Goal: Check status: Check status

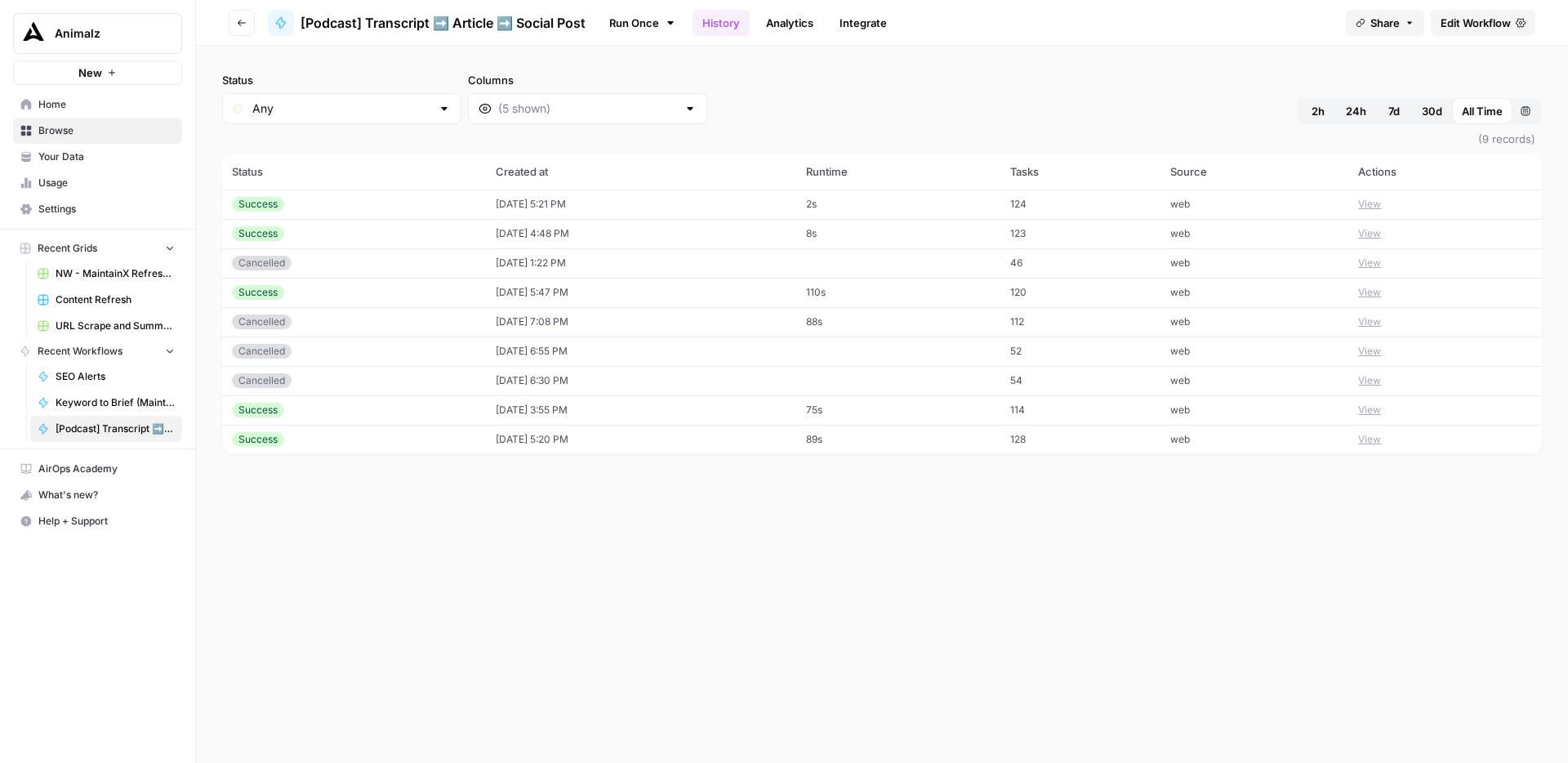
click at [1379, 205] on button "View" at bounding box center [1369, 204] width 23 height 15
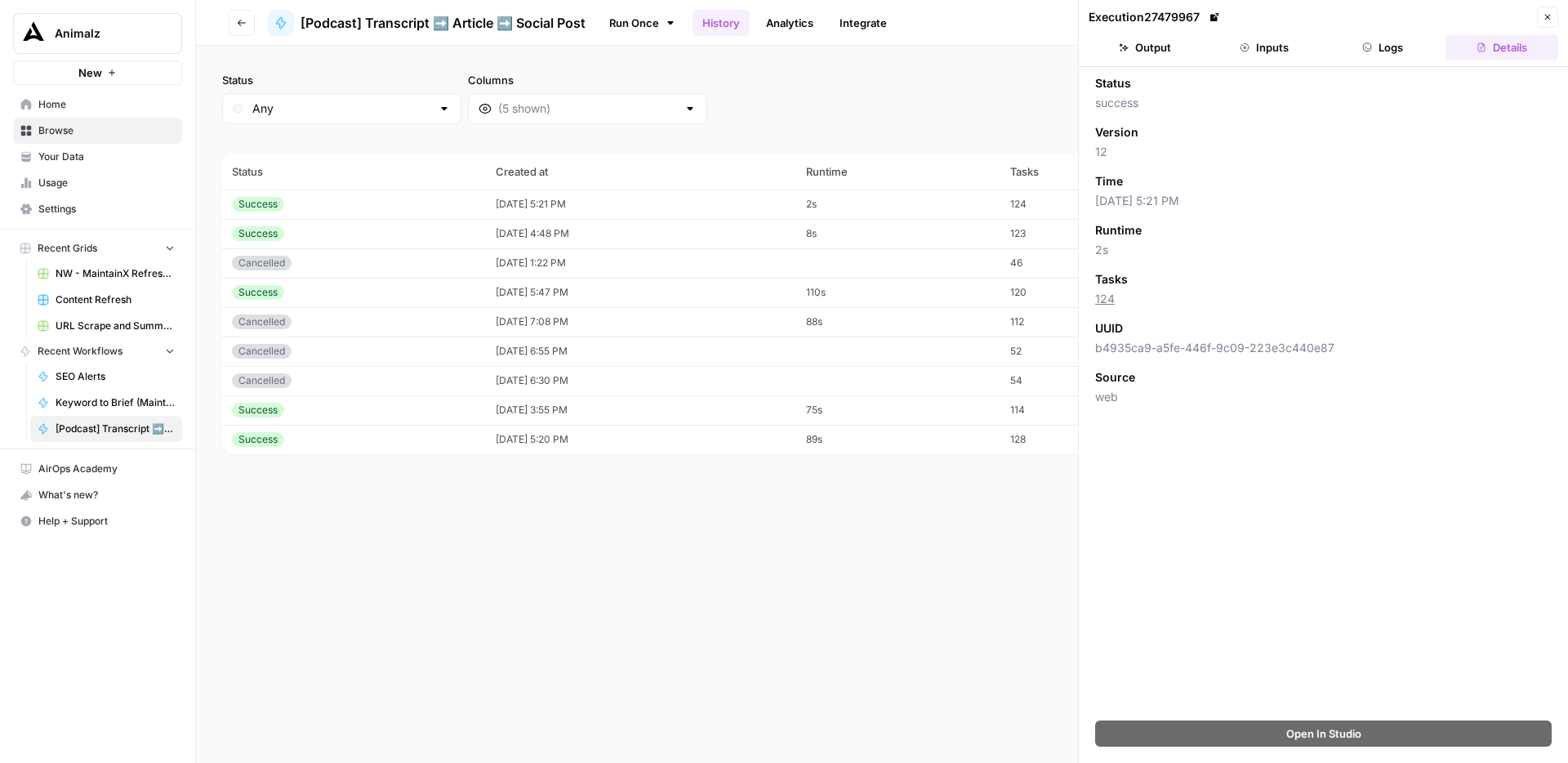
click at [1547, 10] on button "Close" at bounding box center [1547, 17] width 21 height 21
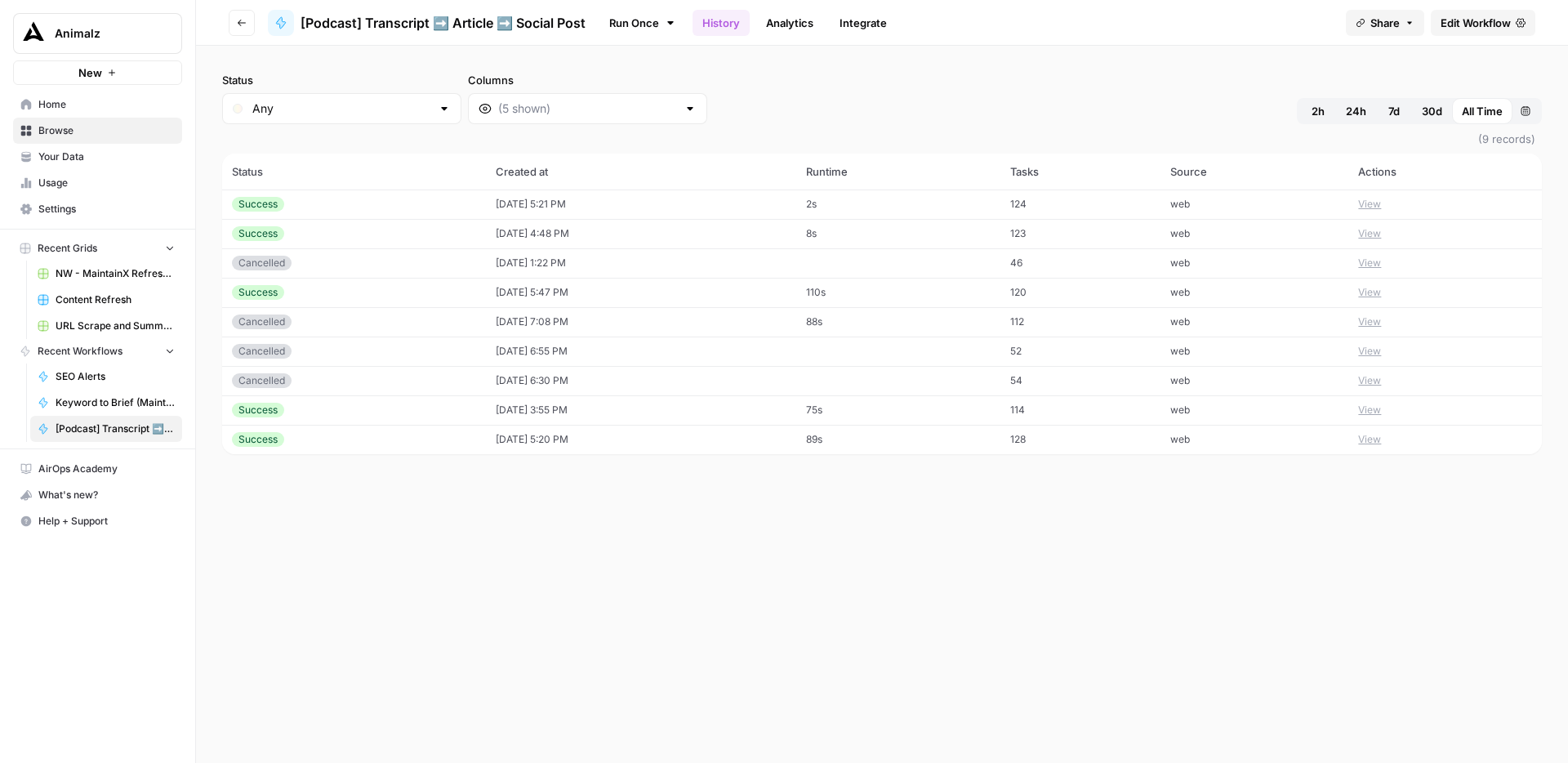
click at [1380, 205] on button "View" at bounding box center [1369, 204] width 23 height 15
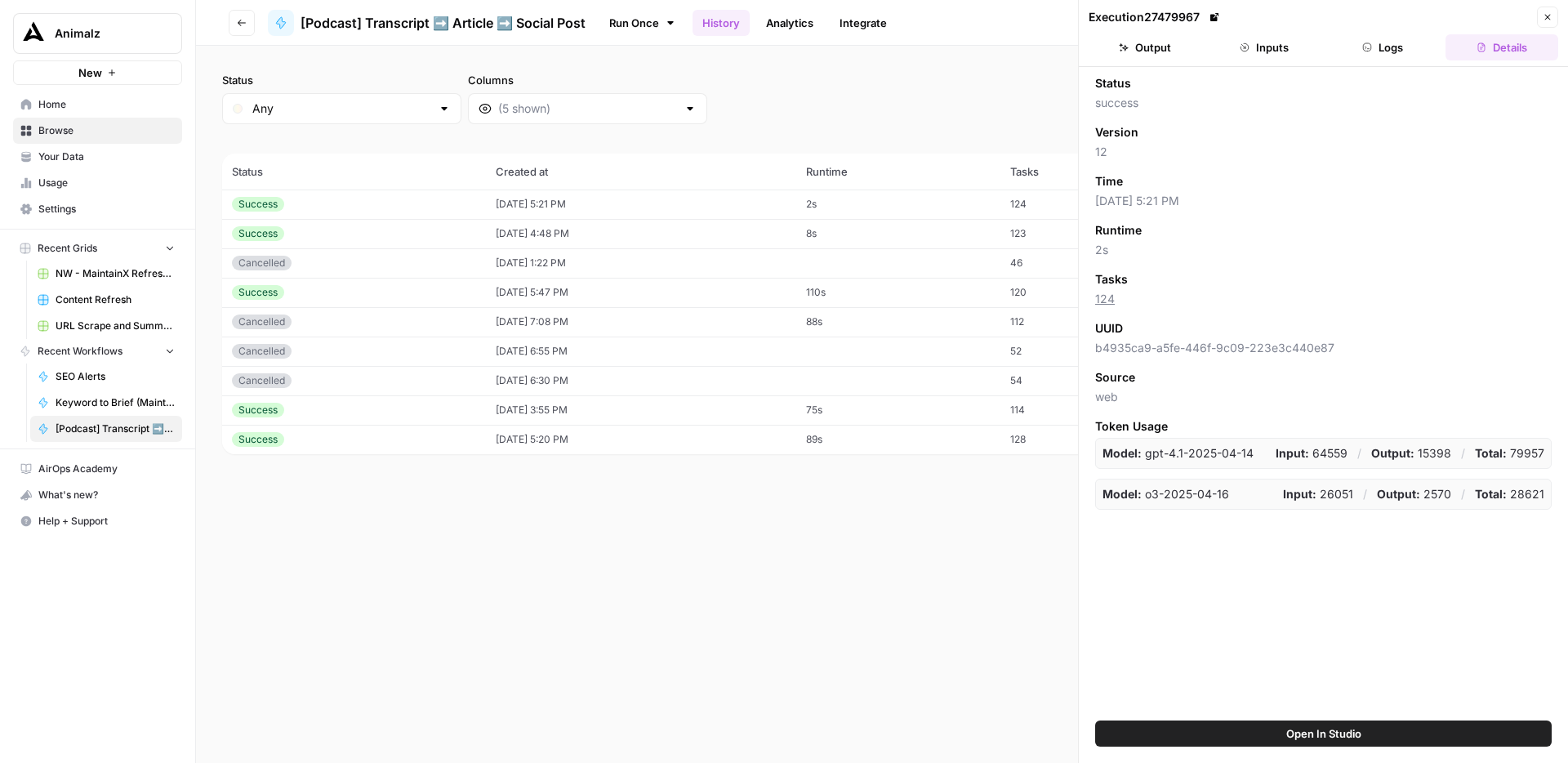
click at [1272, 51] on button "Inputs" at bounding box center [1264, 47] width 113 height 26
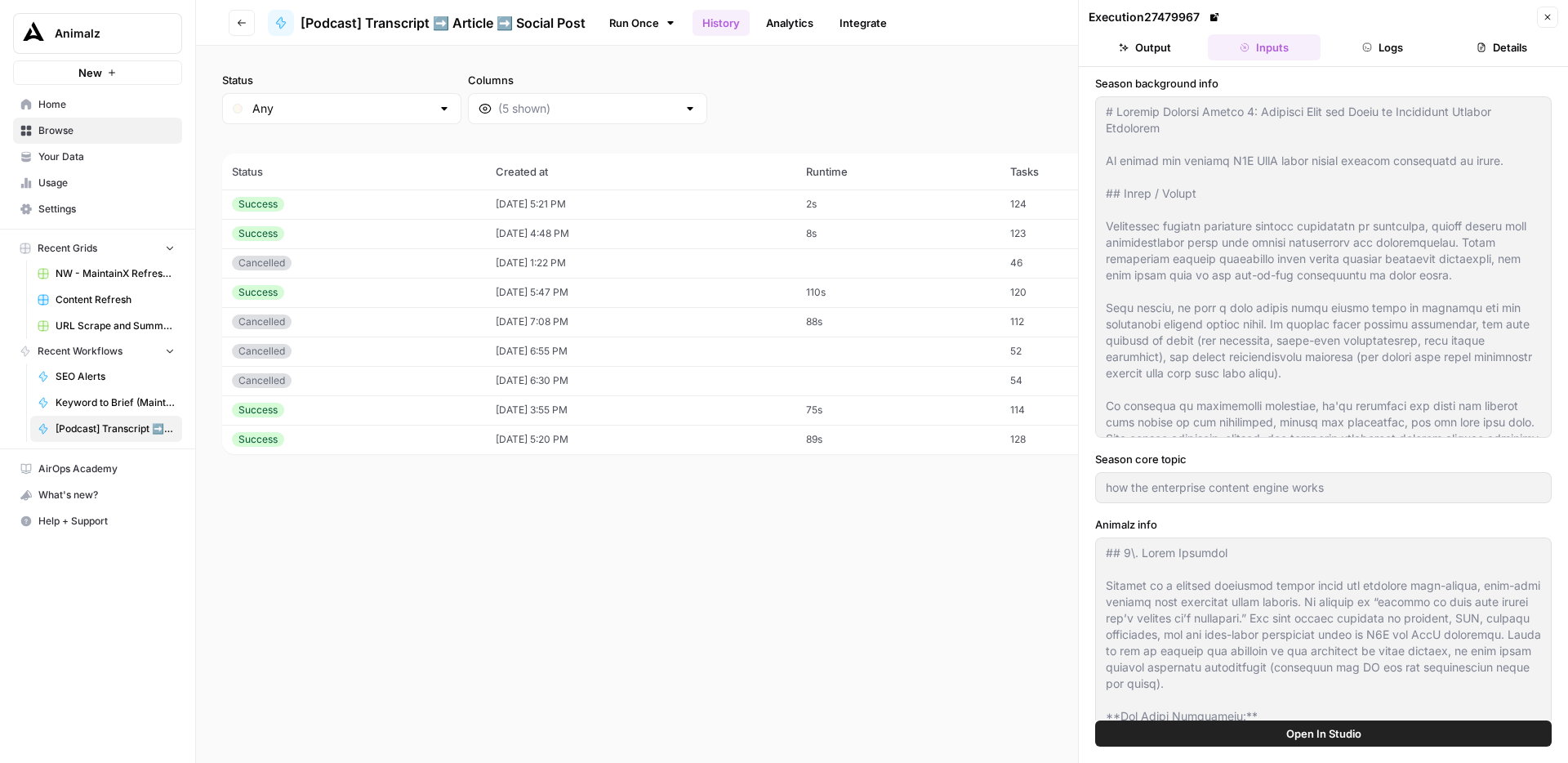
click at [1396, 51] on button "Logs" at bounding box center [1384, 47] width 113 height 26
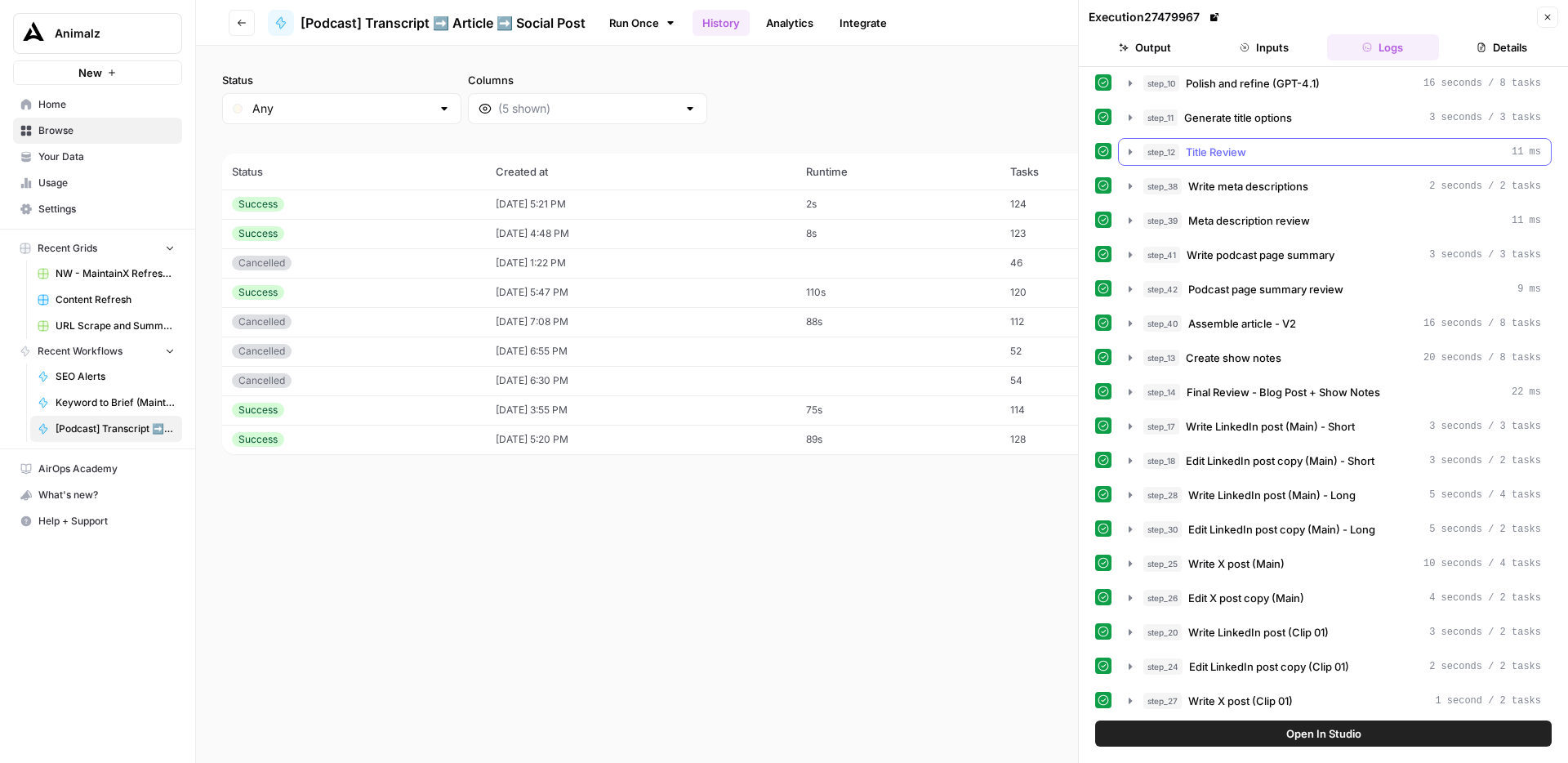
scroll to position [932, 0]
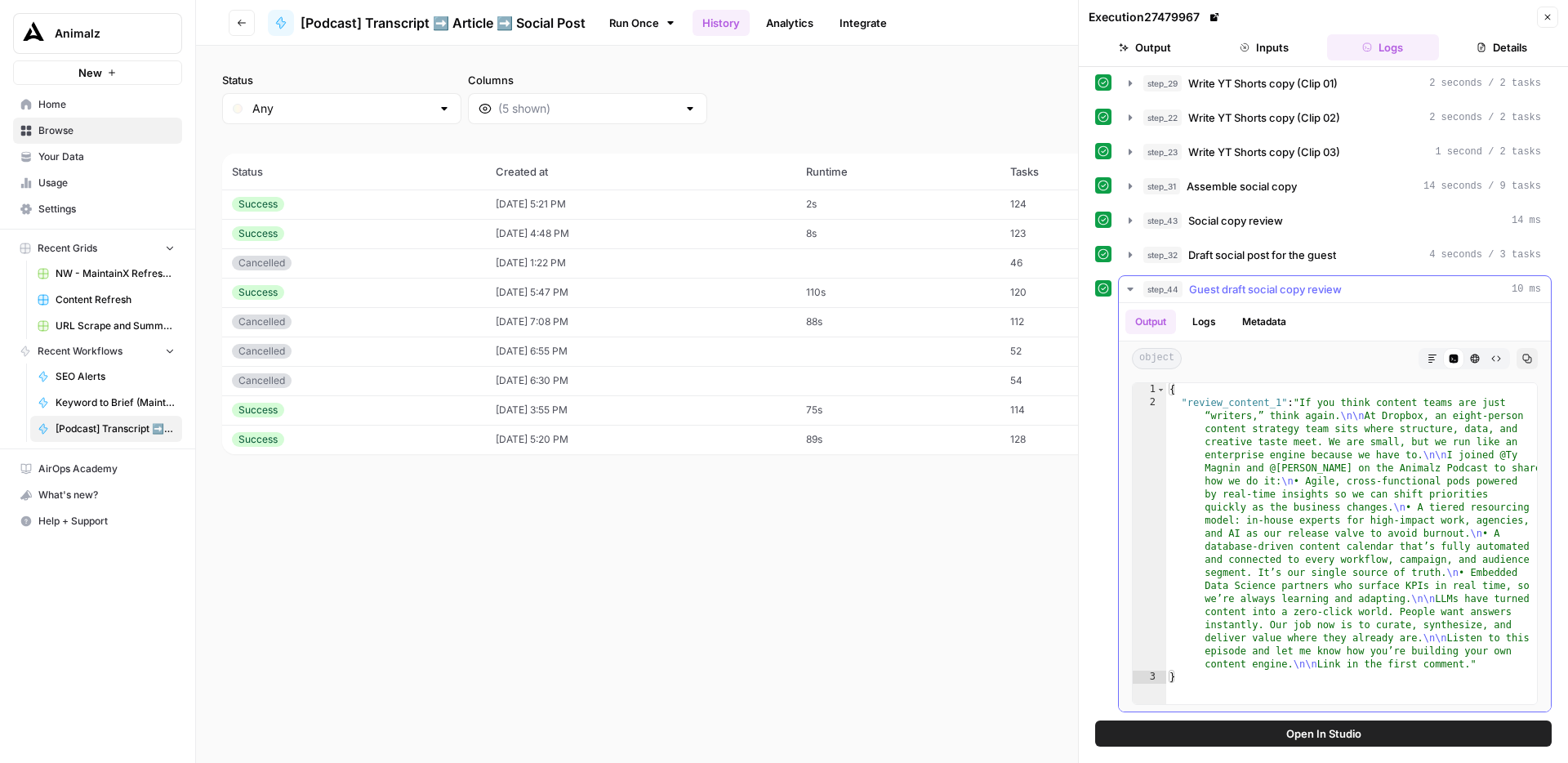
click at [1284, 291] on span "Guest draft social copy review" at bounding box center [1266, 289] width 153 height 16
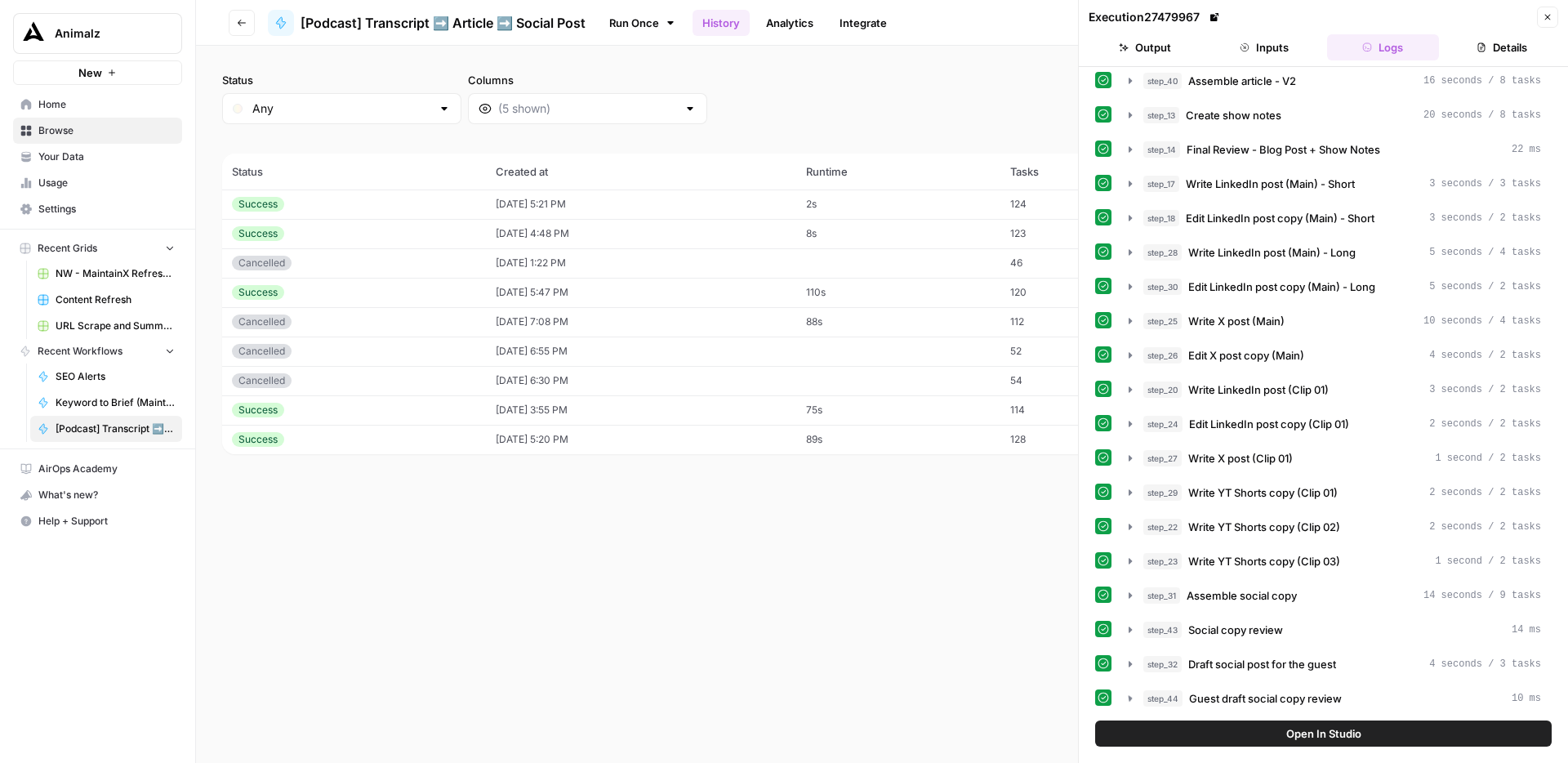
scroll to position [523, 0]
click at [1317, 593] on div "step_31 Assemble social copy 14 seconds / 9 tasks" at bounding box center [1342, 595] width 398 height 16
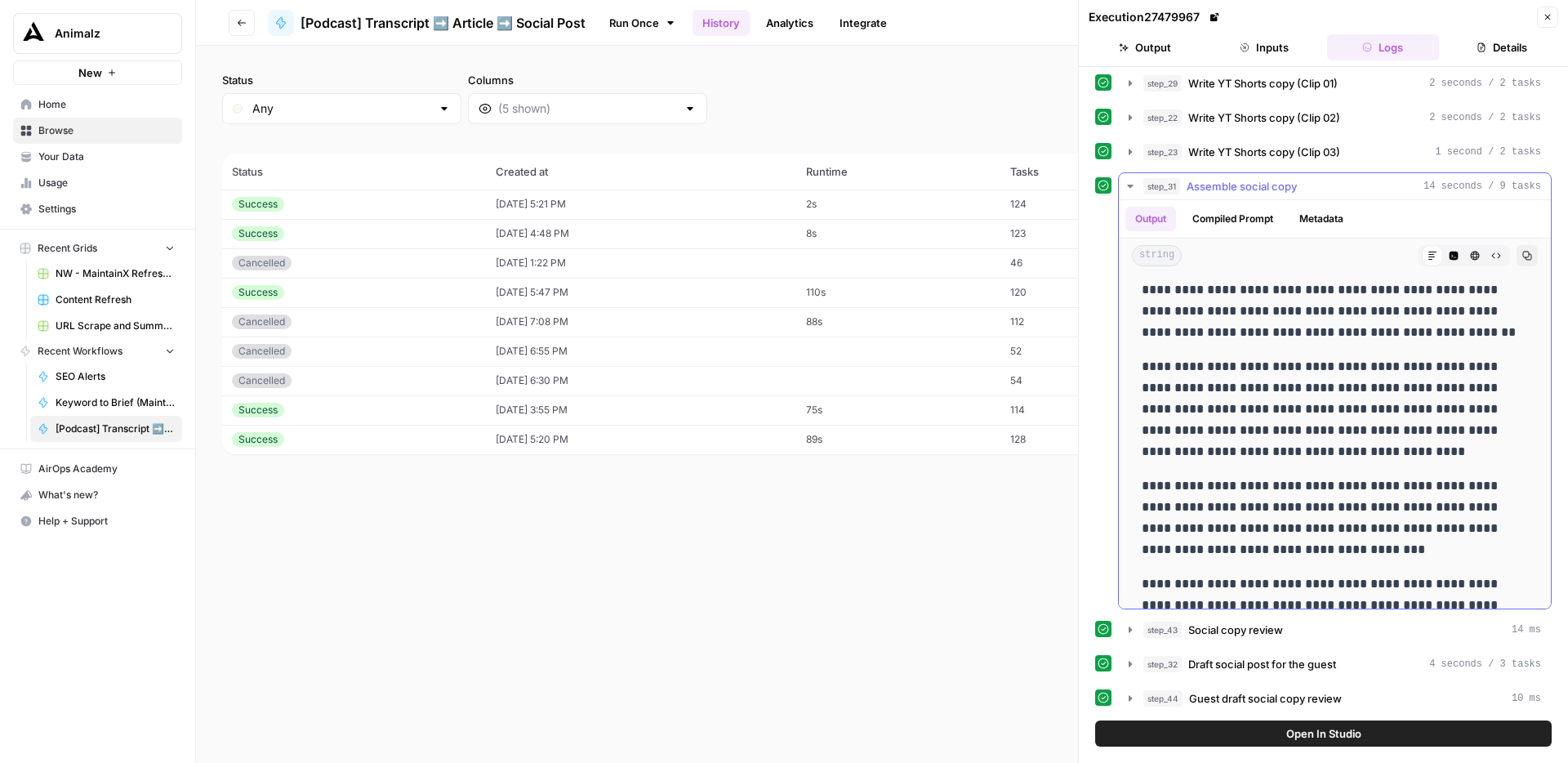
scroll to position [0, 0]
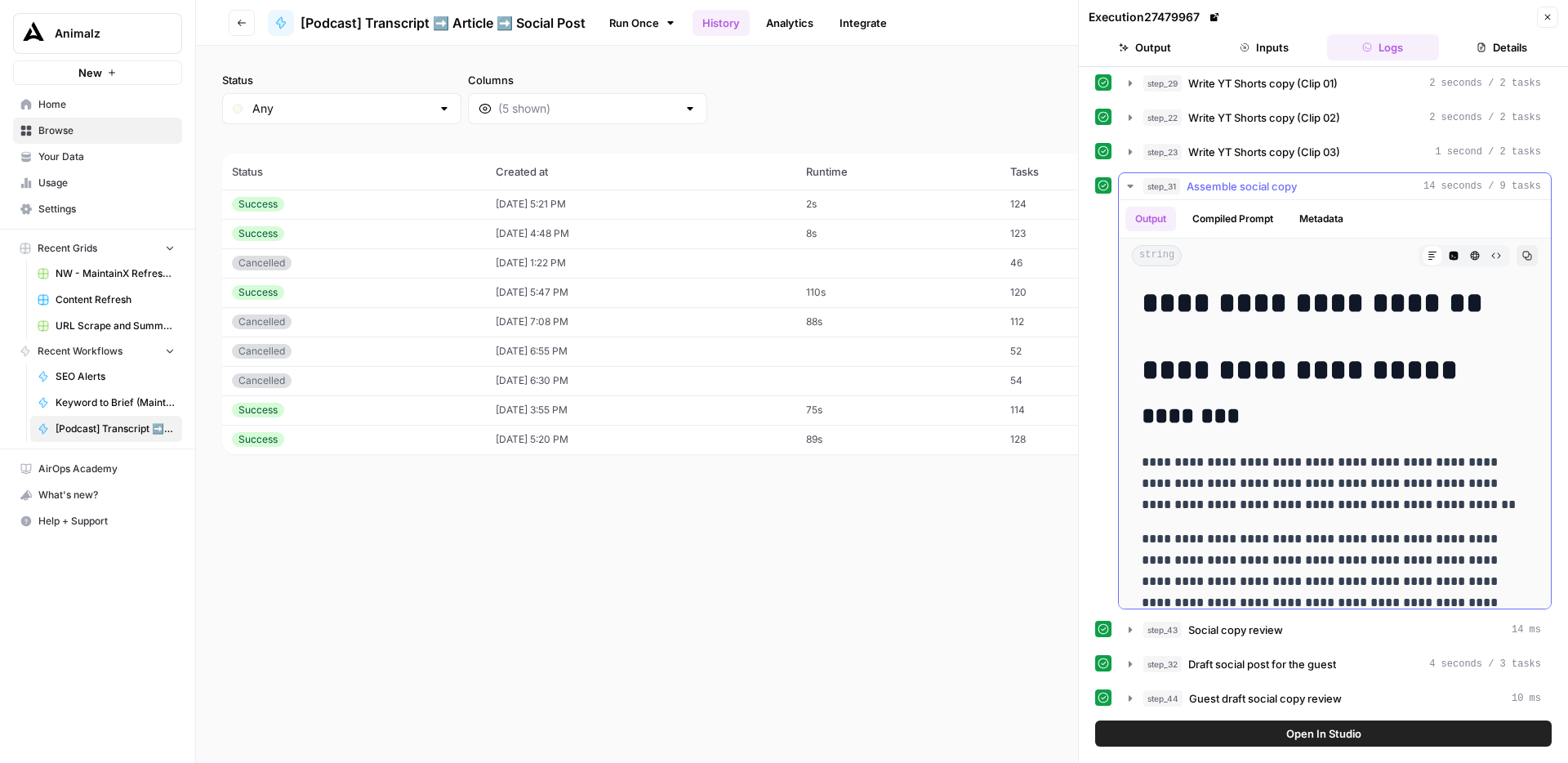
click at [1322, 192] on div "step_31 Assemble social copy 14 seconds / 9 tasks" at bounding box center [1342, 186] width 398 height 16
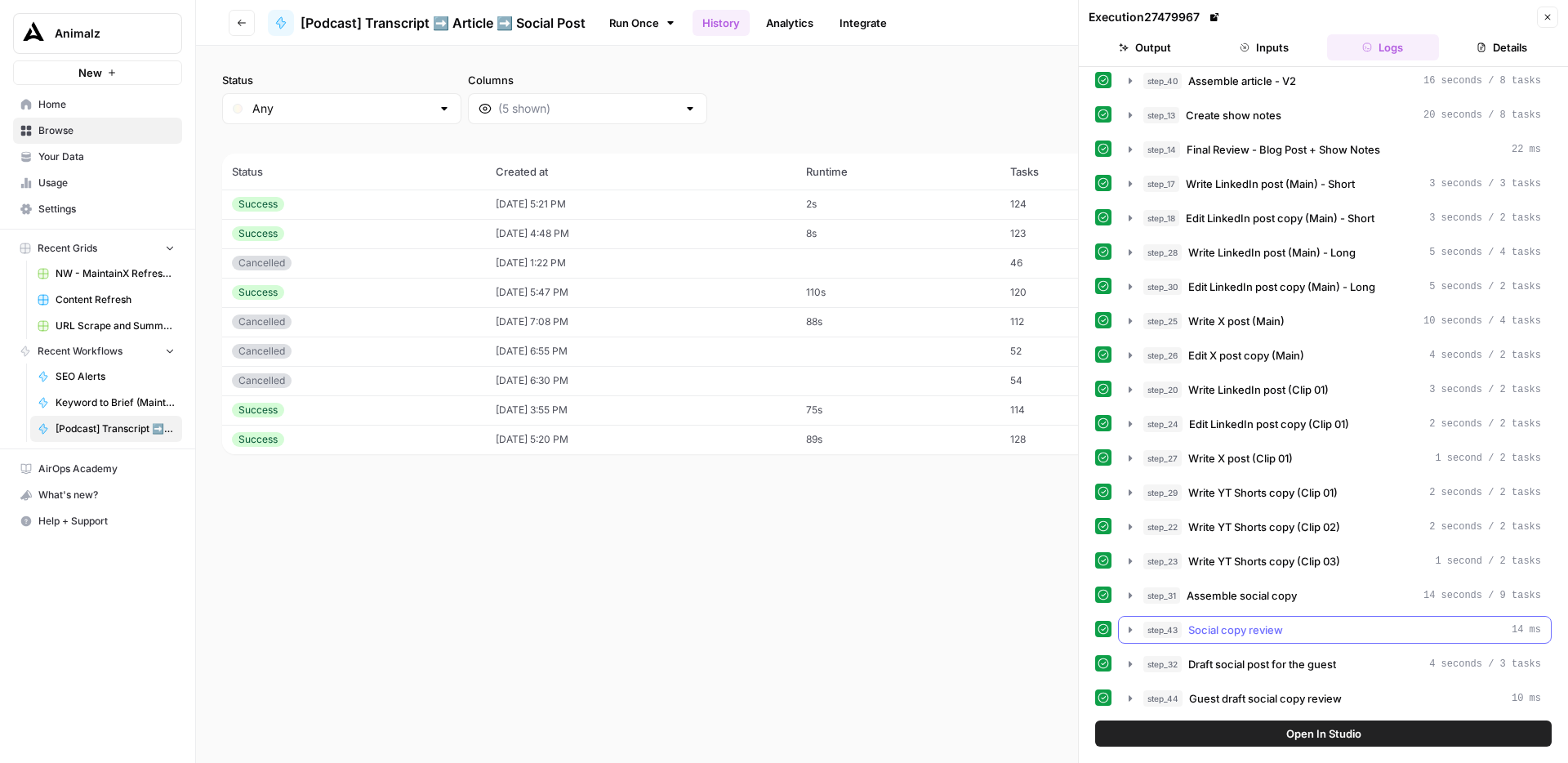
click at [1273, 634] on span "Social copy review" at bounding box center [1236, 629] width 95 height 16
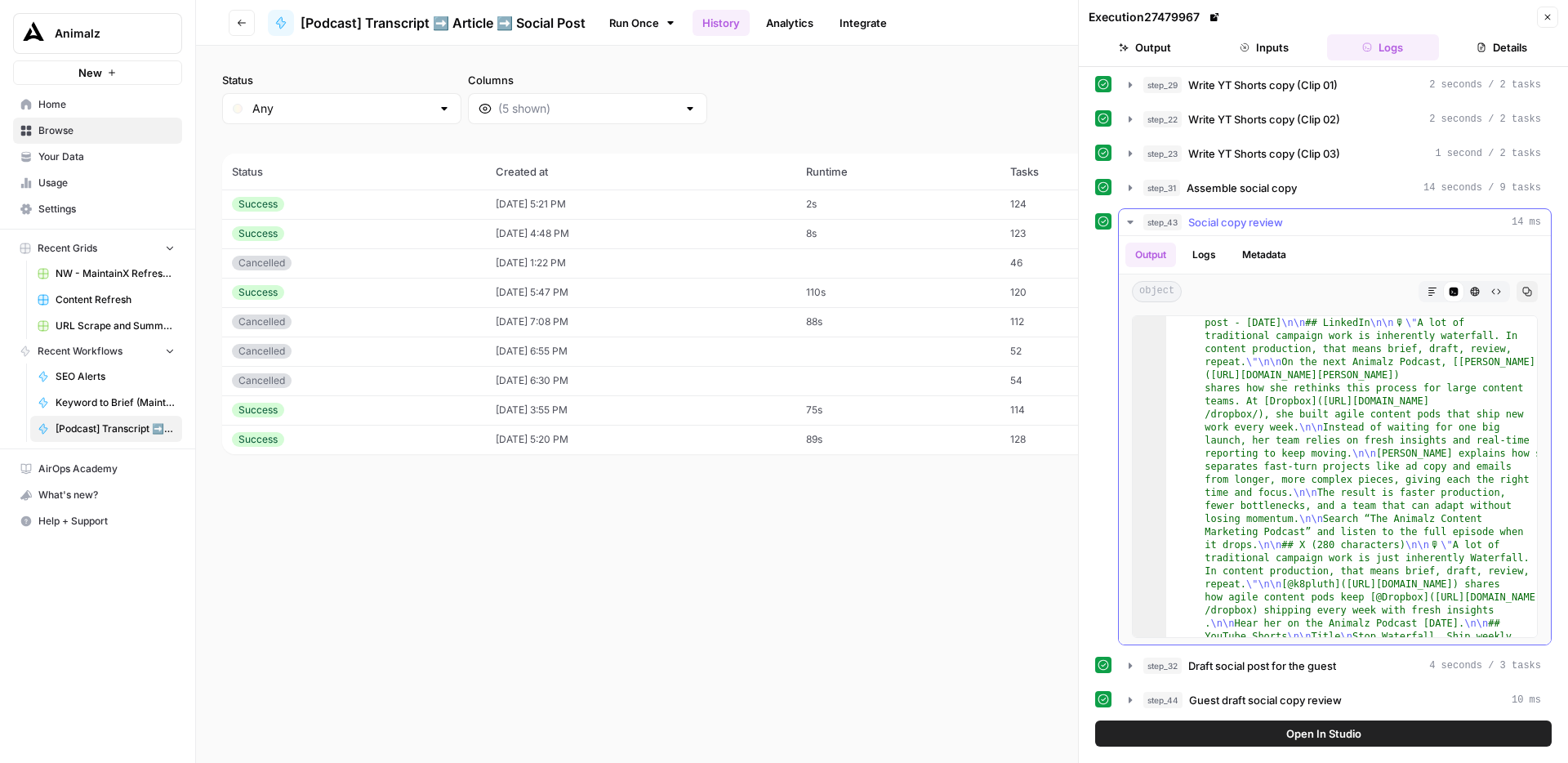
scroll to position [48, 0]
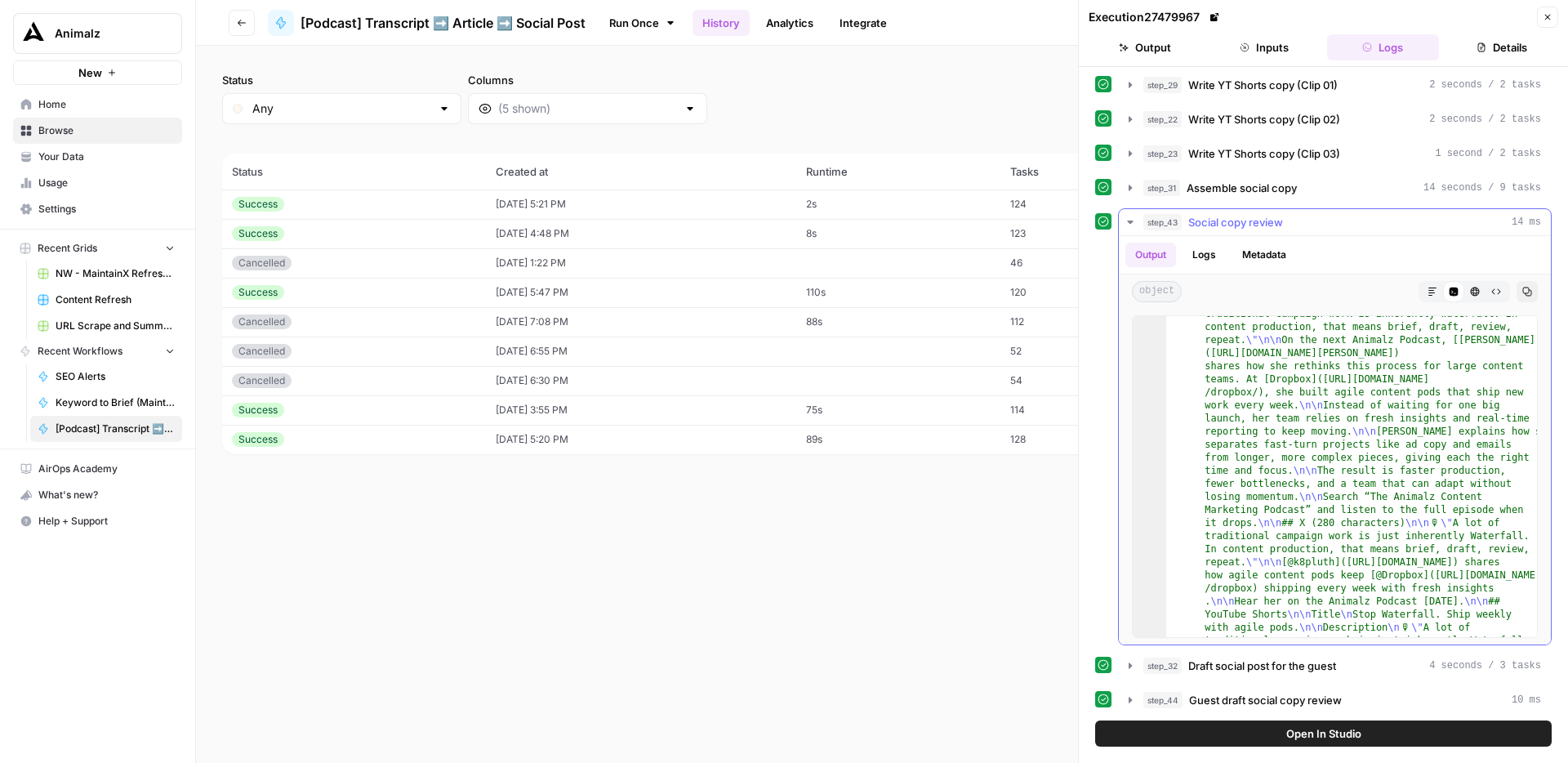
click at [1431, 287] on icon "button" at bounding box center [1433, 291] width 9 height 9
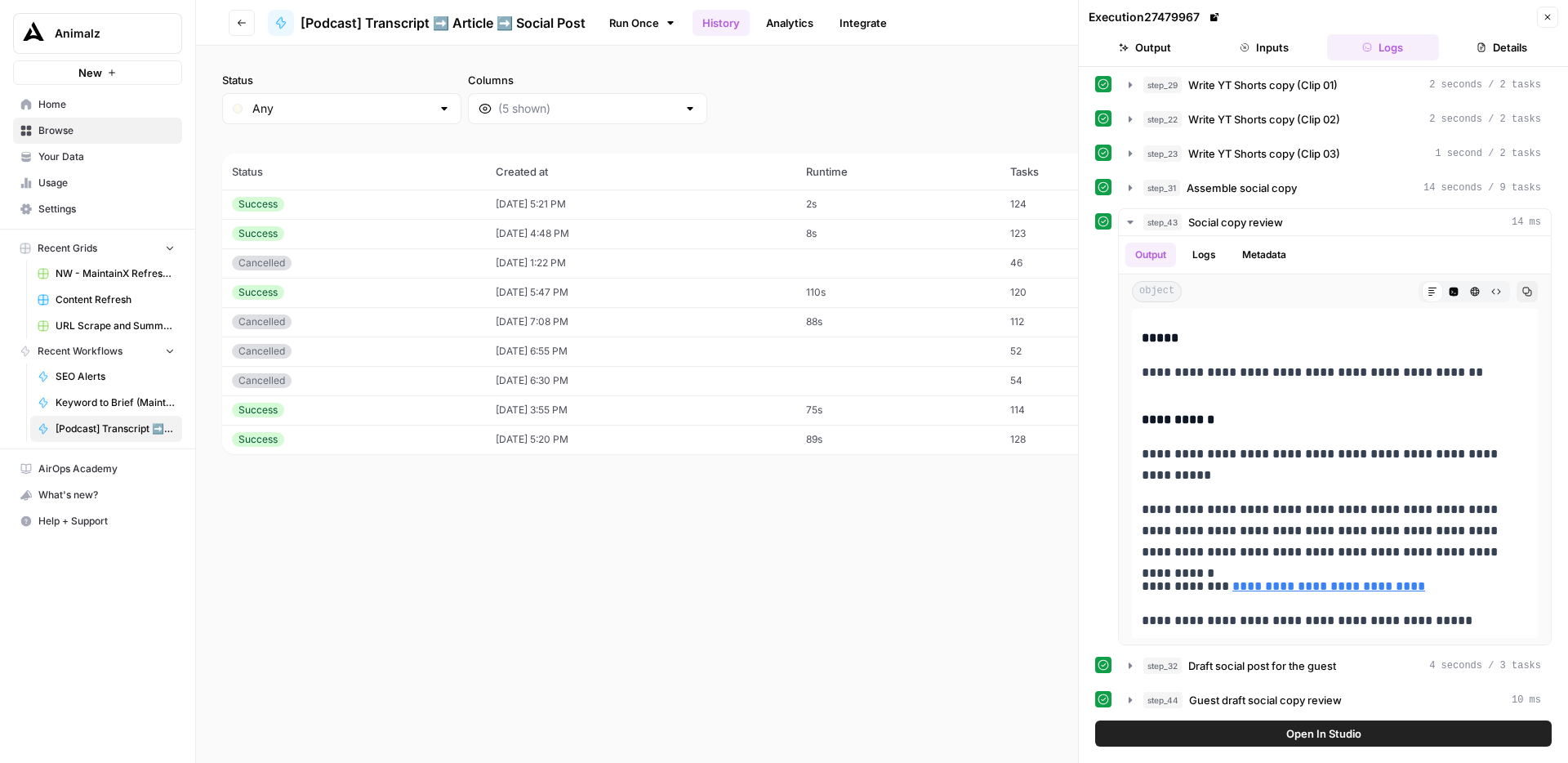
scroll to position [932, 0]
drag, startPoint x: 1146, startPoint y: 436, endPoint x: 1478, endPoint y: 627, distance: 383.0
copy div "**********"
click at [1308, 217] on div "step_43 Social copy review 14 ms" at bounding box center [1342, 220] width 398 height 16
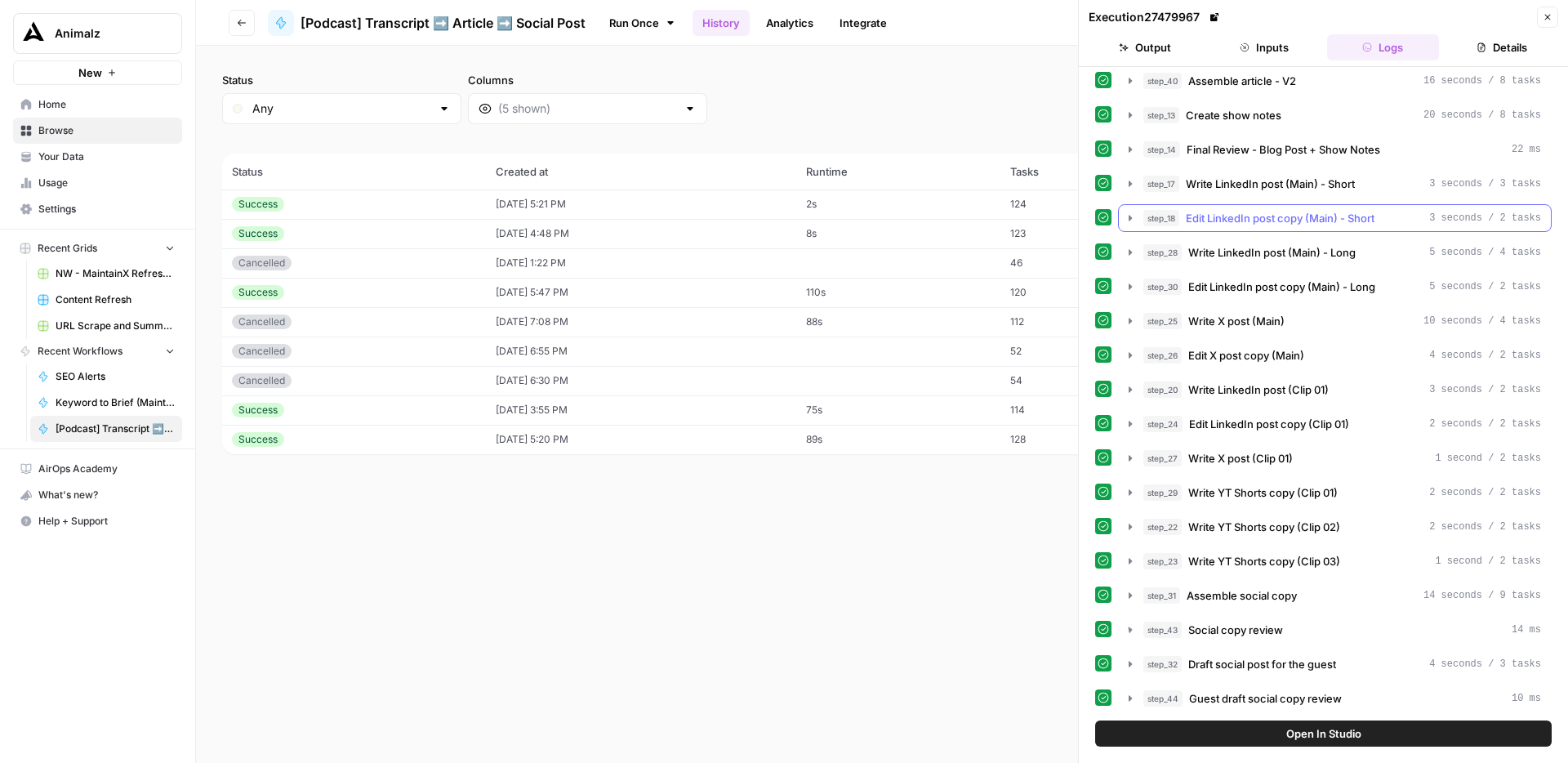
scroll to position [523, 0]
click at [1328, 636] on div "step_43 Social copy review 14 ms" at bounding box center [1342, 629] width 398 height 16
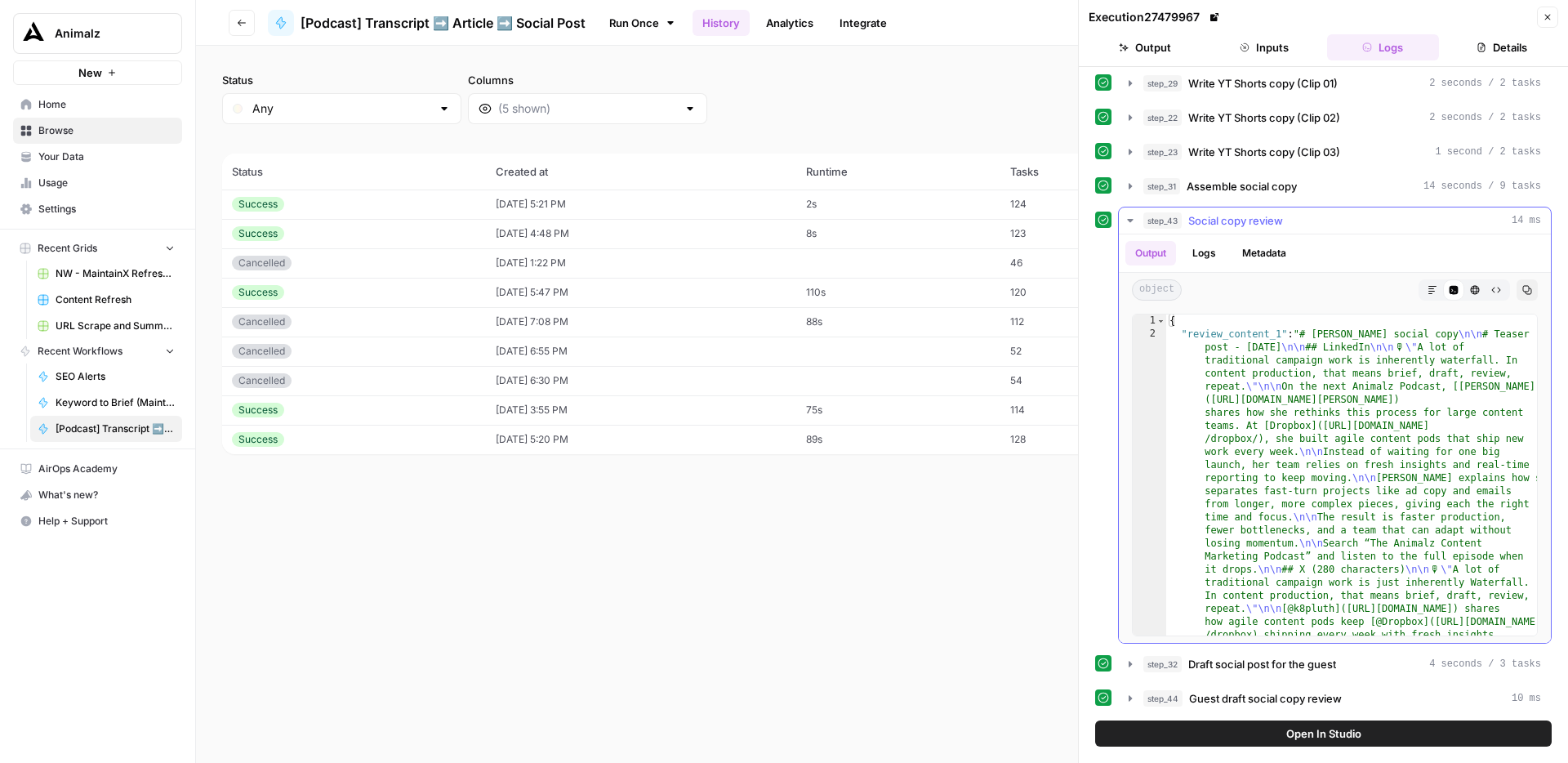
click at [1297, 224] on div "step_43 Social copy review 14 ms" at bounding box center [1342, 220] width 398 height 16
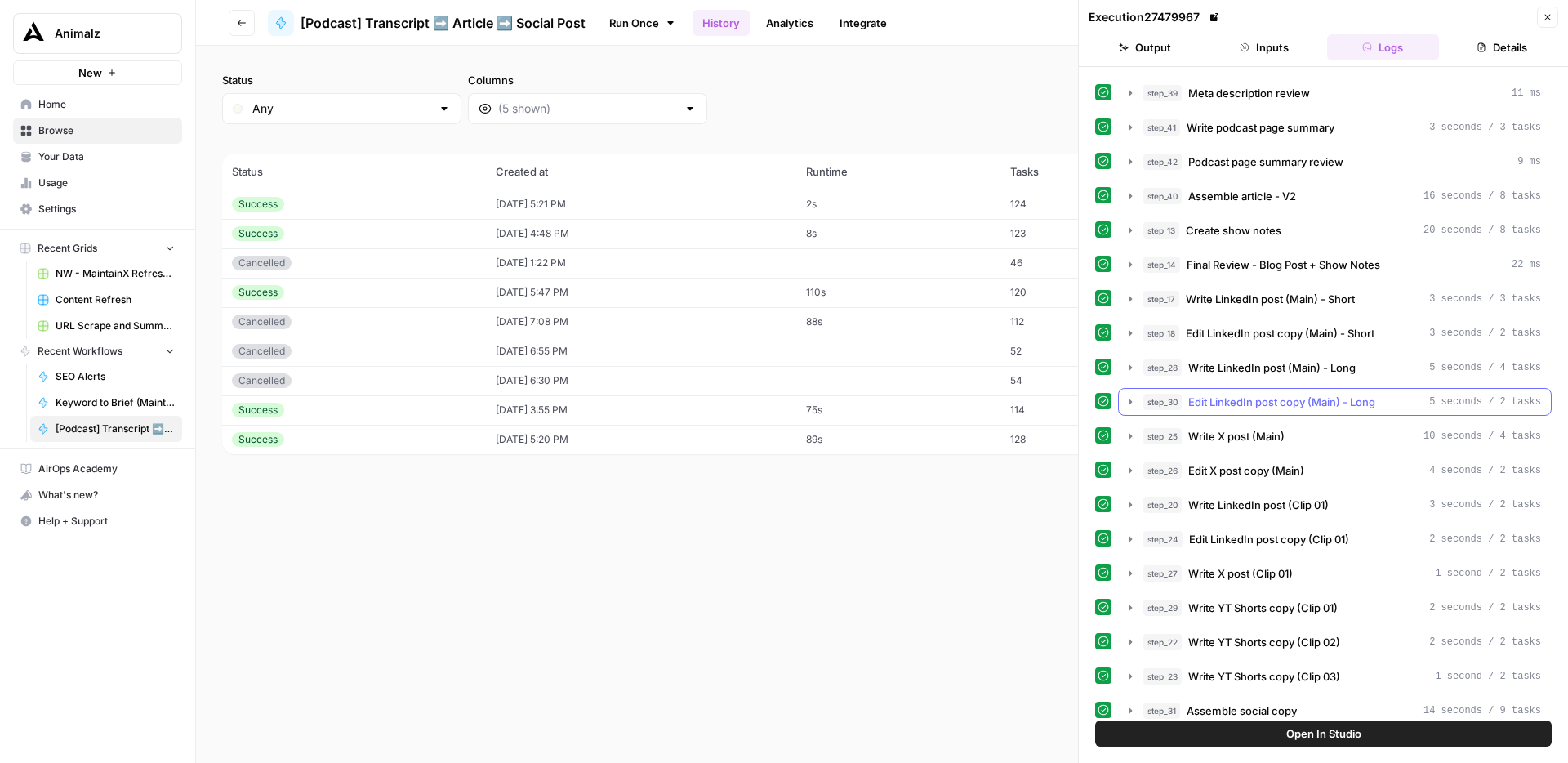
scroll to position [399, 0]
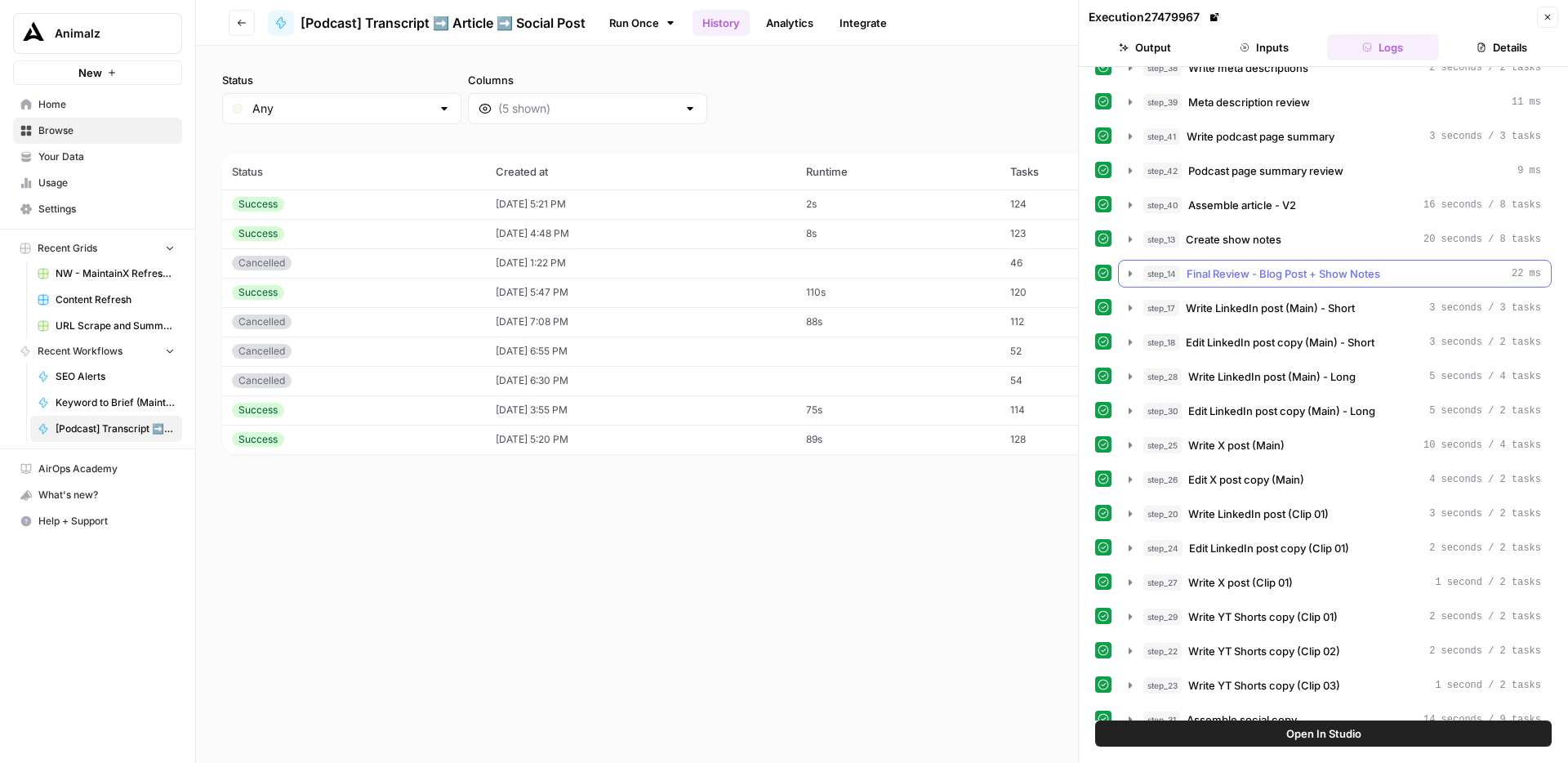
click at [1311, 282] on button "step_14 Final Review - Blog Post + Show Notes 22 ms" at bounding box center [1335, 273] width 432 height 26
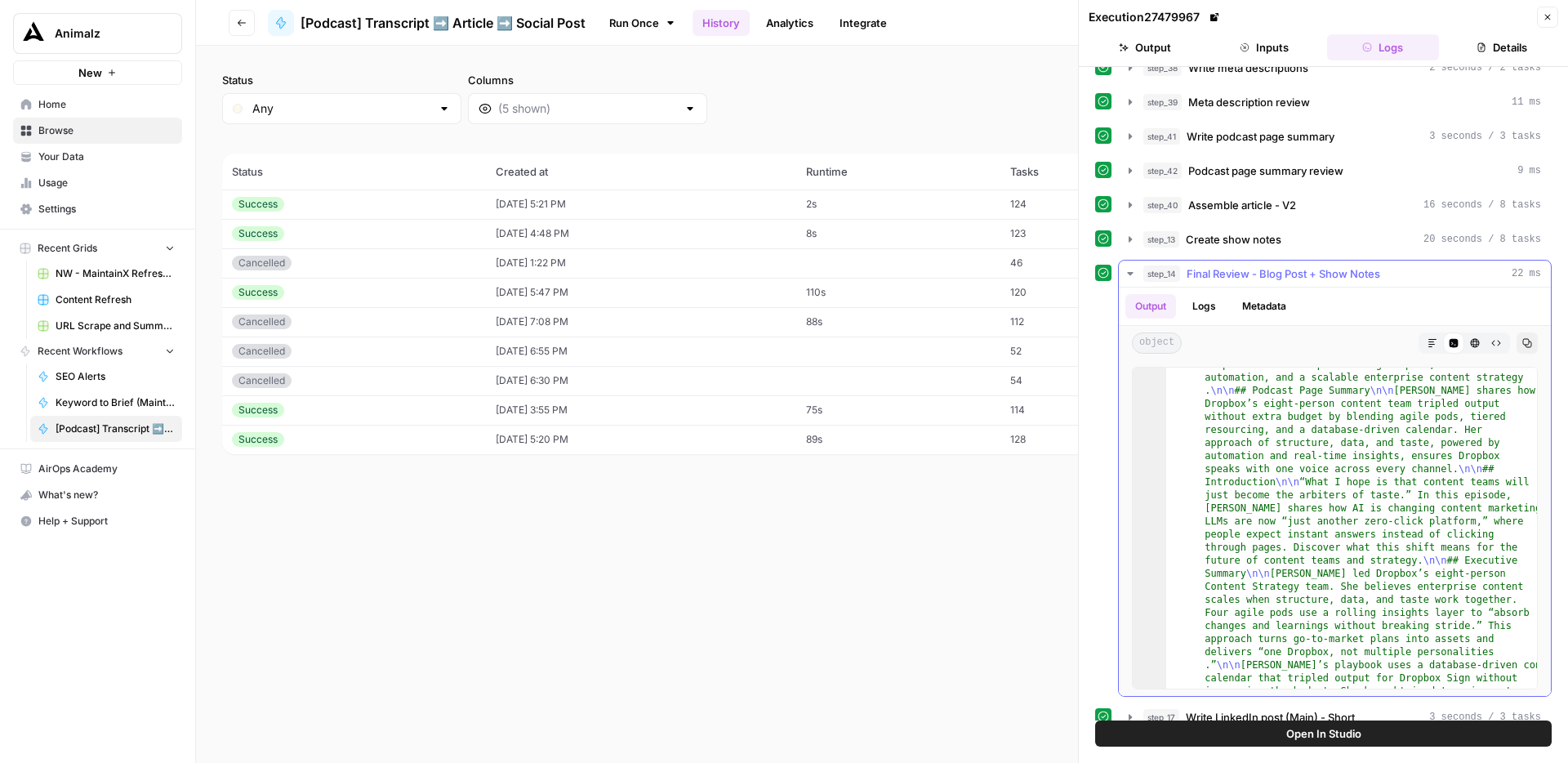
scroll to position [61, 0]
click at [1436, 350] on button "Markdown" at bounding box center [1432, 343] width 21 height 21
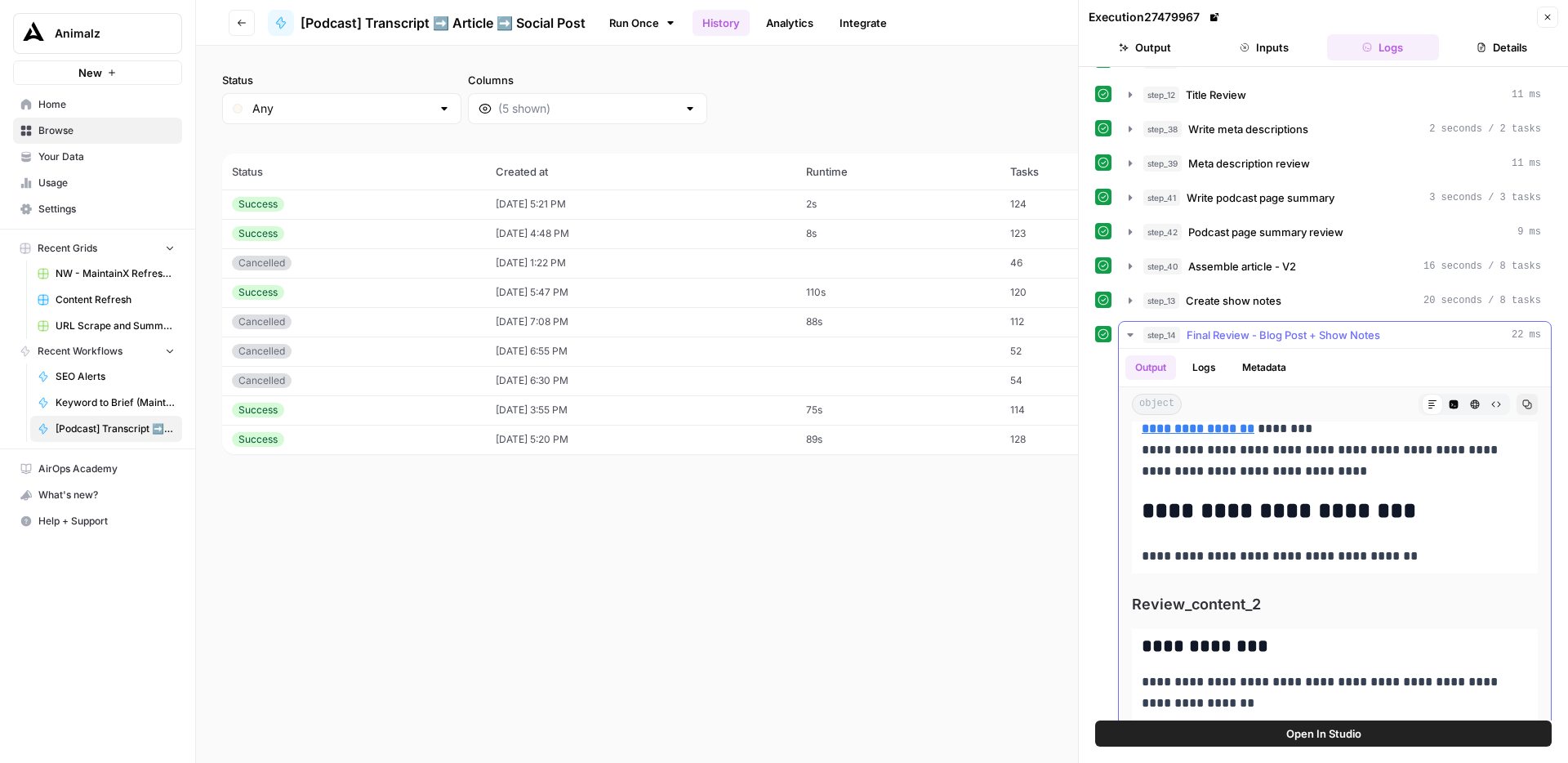
scroll to position [5037, 0]
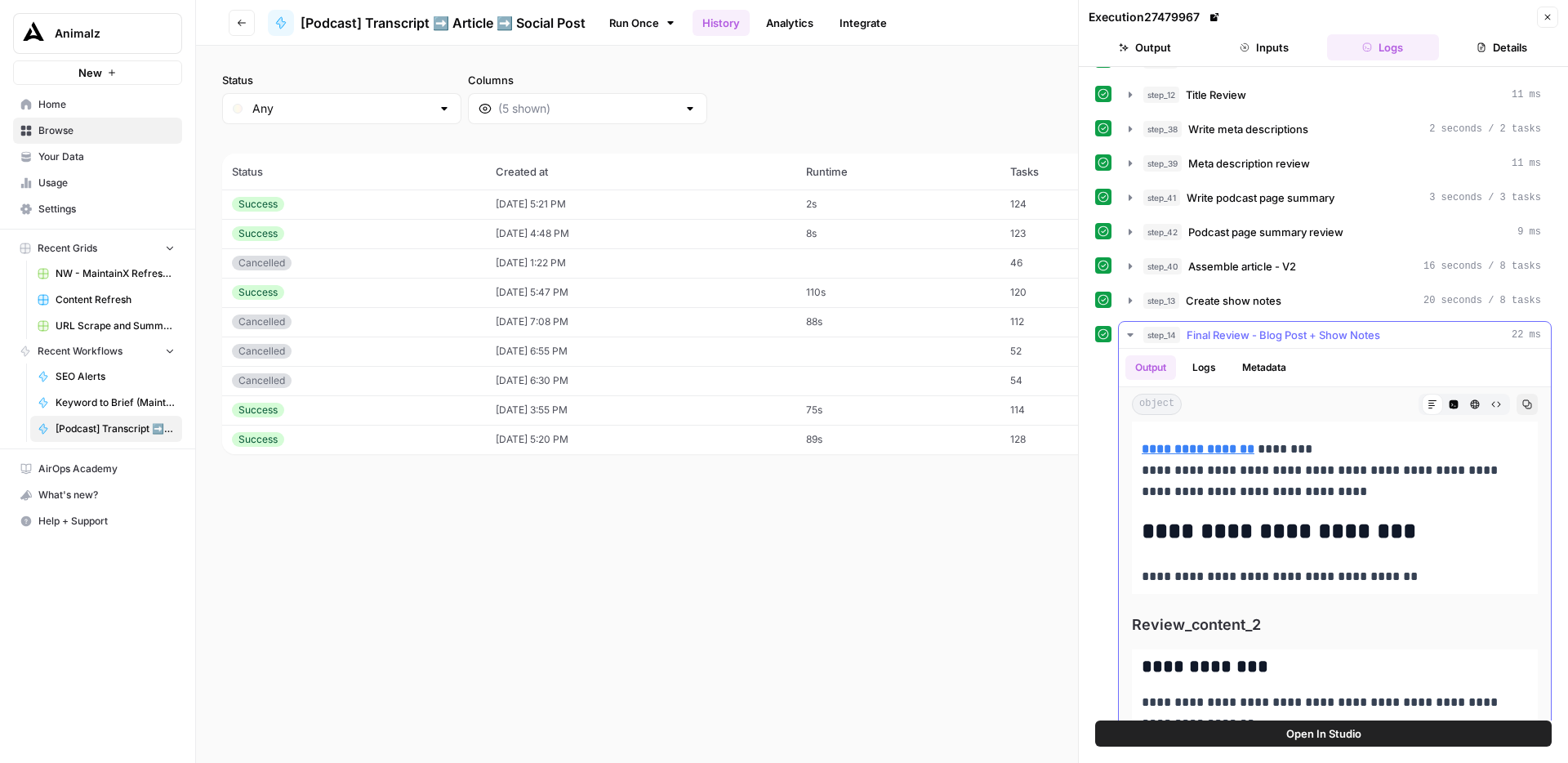
click at [1433, 329] on div "step_14 Final Review - Blog Post + Show Notes 22 ms" at bounding box center [1342, 334] width 398 height 16
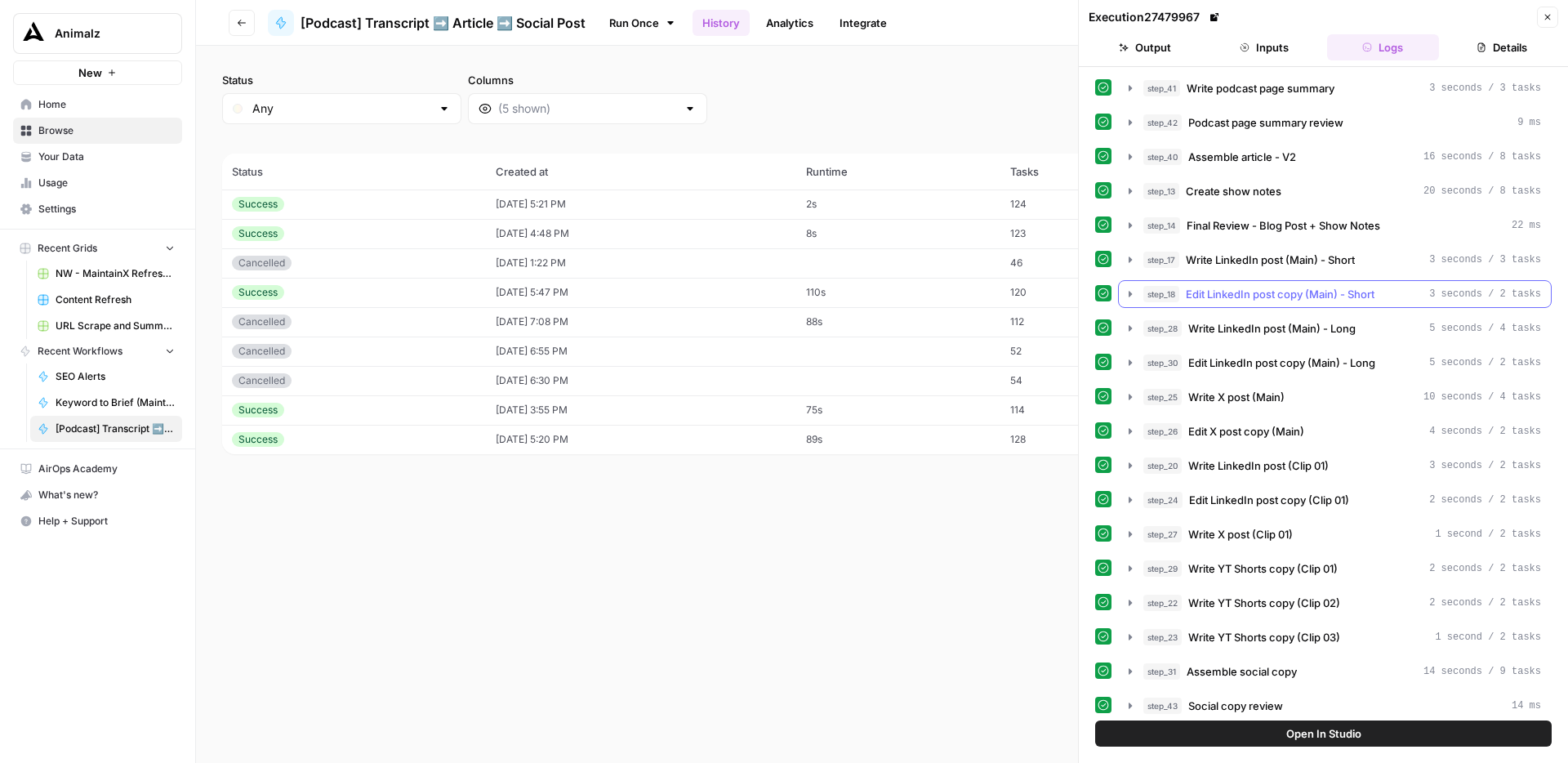
scroll to position [523, 0]
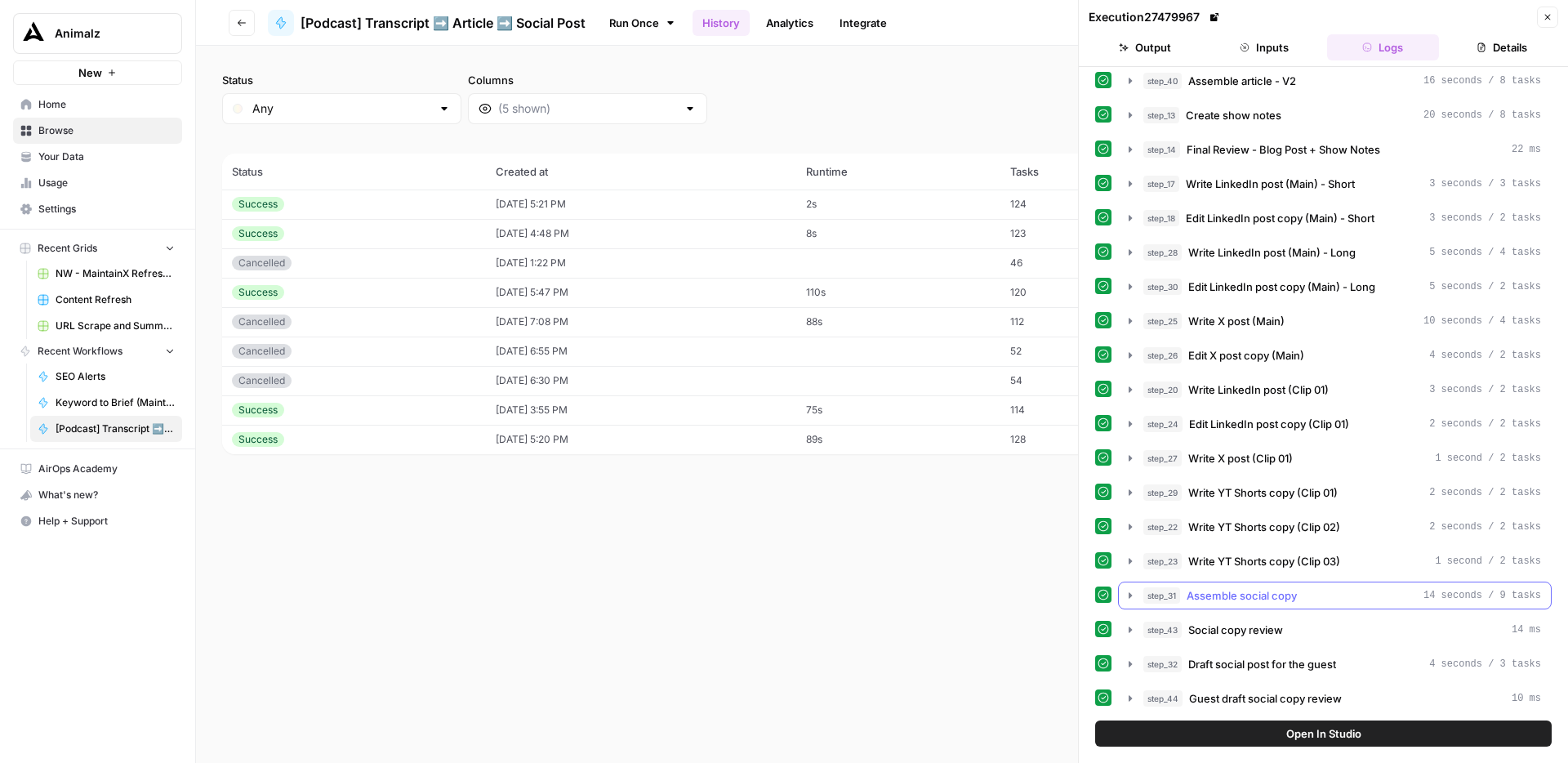
click at [1349, 596] on div "step_31 Assemble social copy 14 seconds / 9 tasks" at bounding box center [1342, 595] width 398 height 16
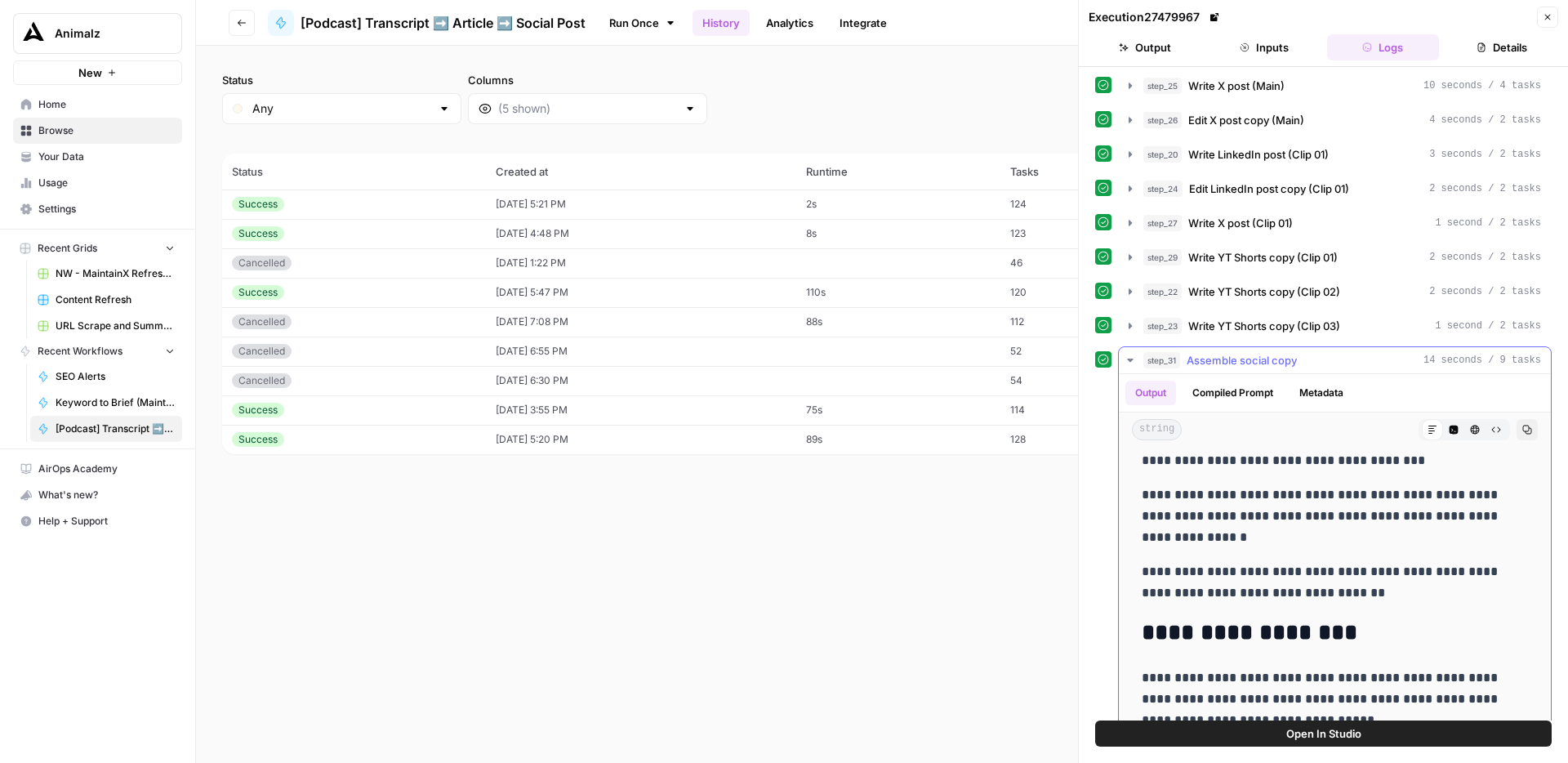
scroll to position [419, 0]
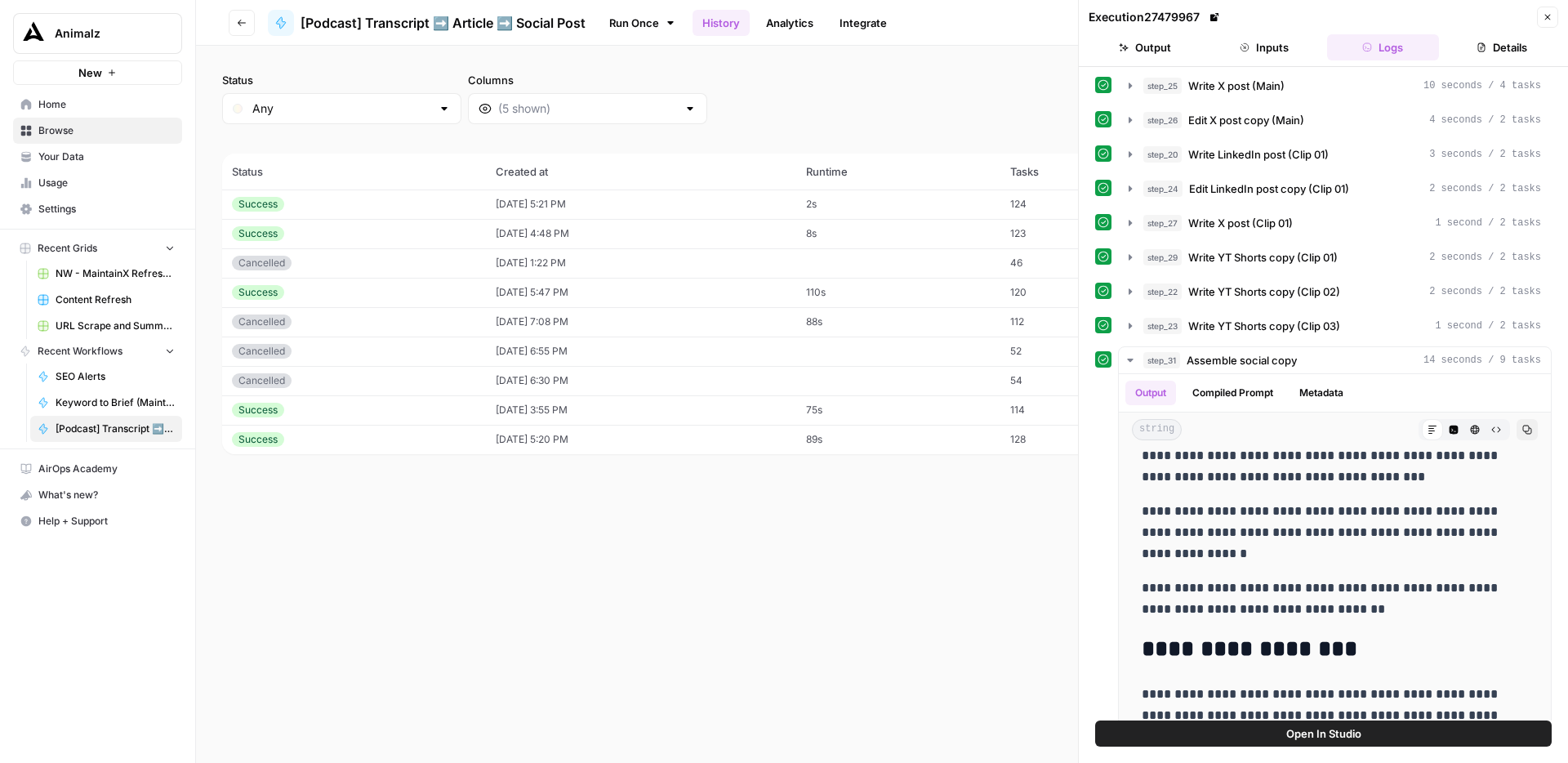
click at [1549, 15] on icon "button" at bounding box center [1547, 16] width 9 height 9
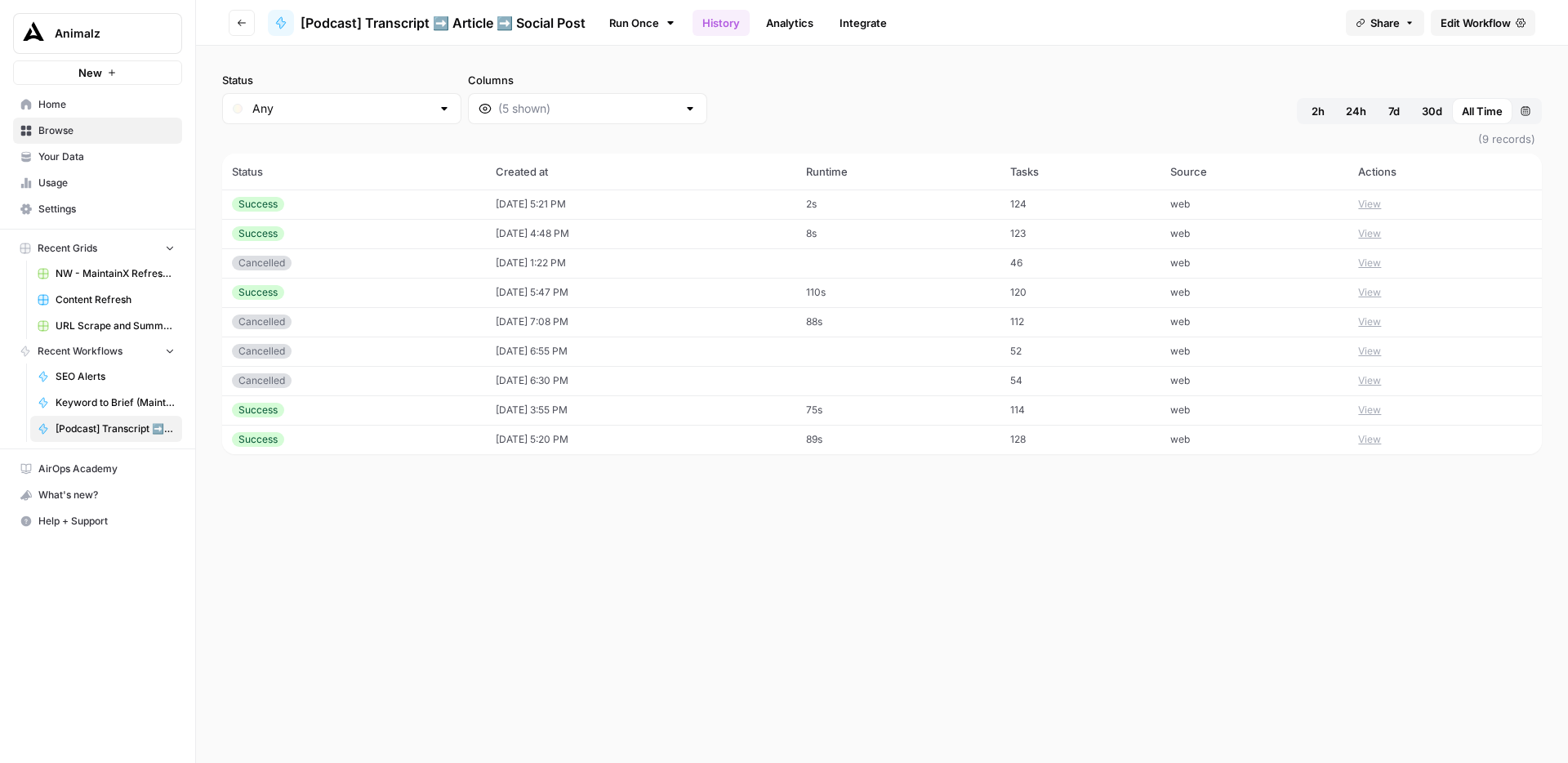
click at [1488, 26] on span "Edit Workflow" at bounding box center [1475, 22] width 70 height 16
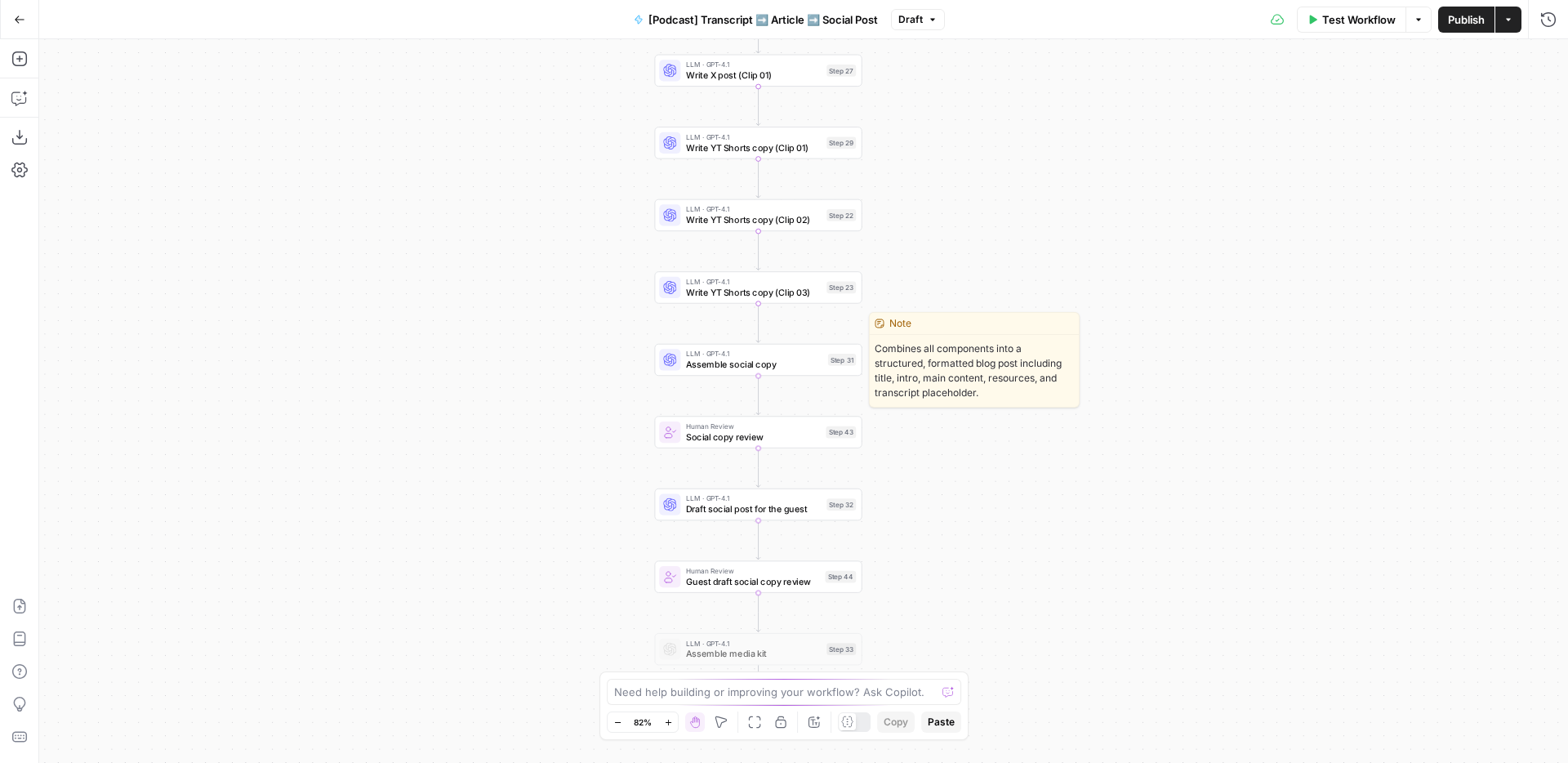
click at [784, 357] on span "Assemble social copy" at bounding box center [753, 363] width 136 height 13
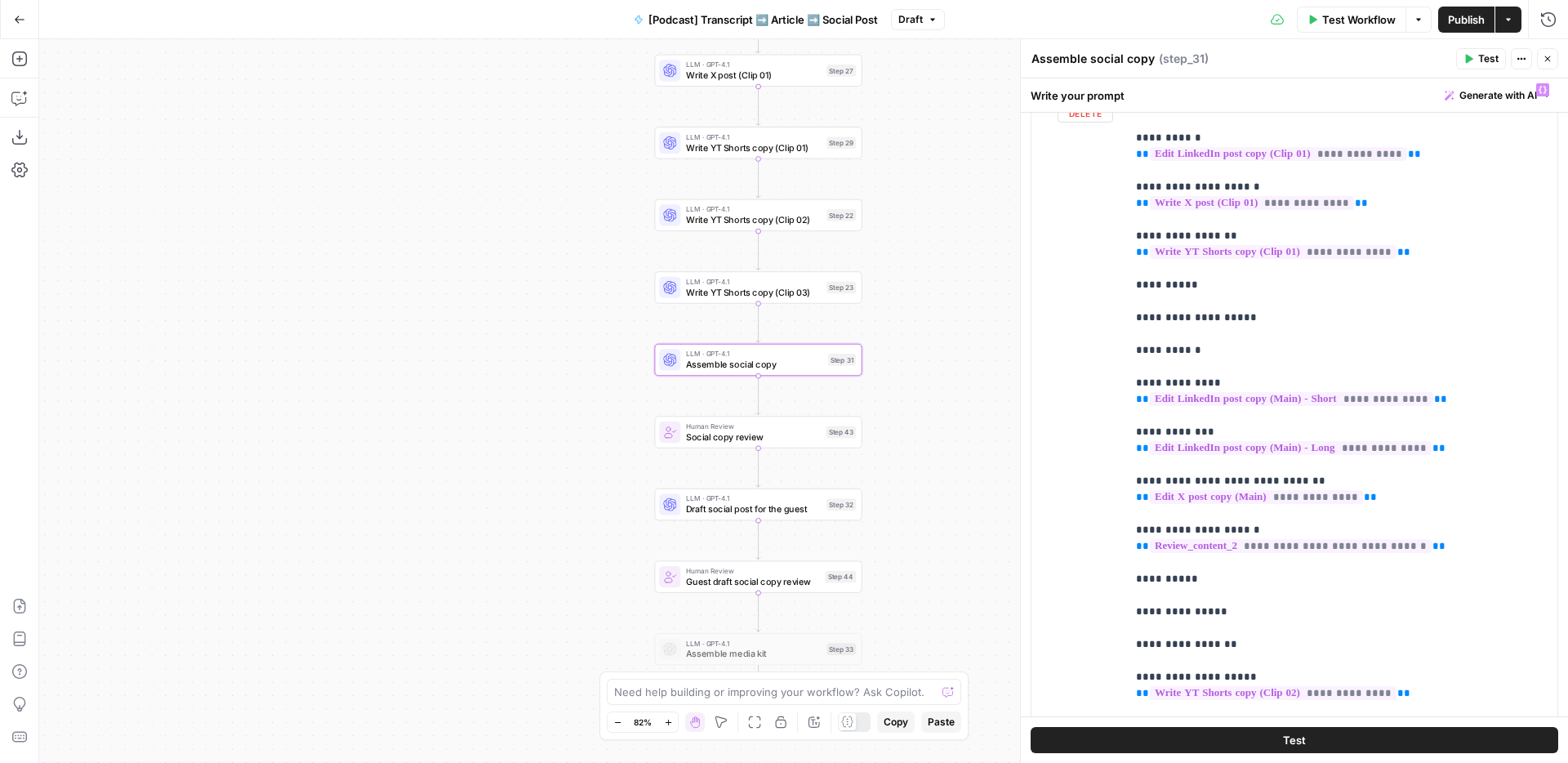
scroll to position [335, 0]
click at [1552, 54] on icon "button" at bounding box center [1547, 58] width 9 height 9
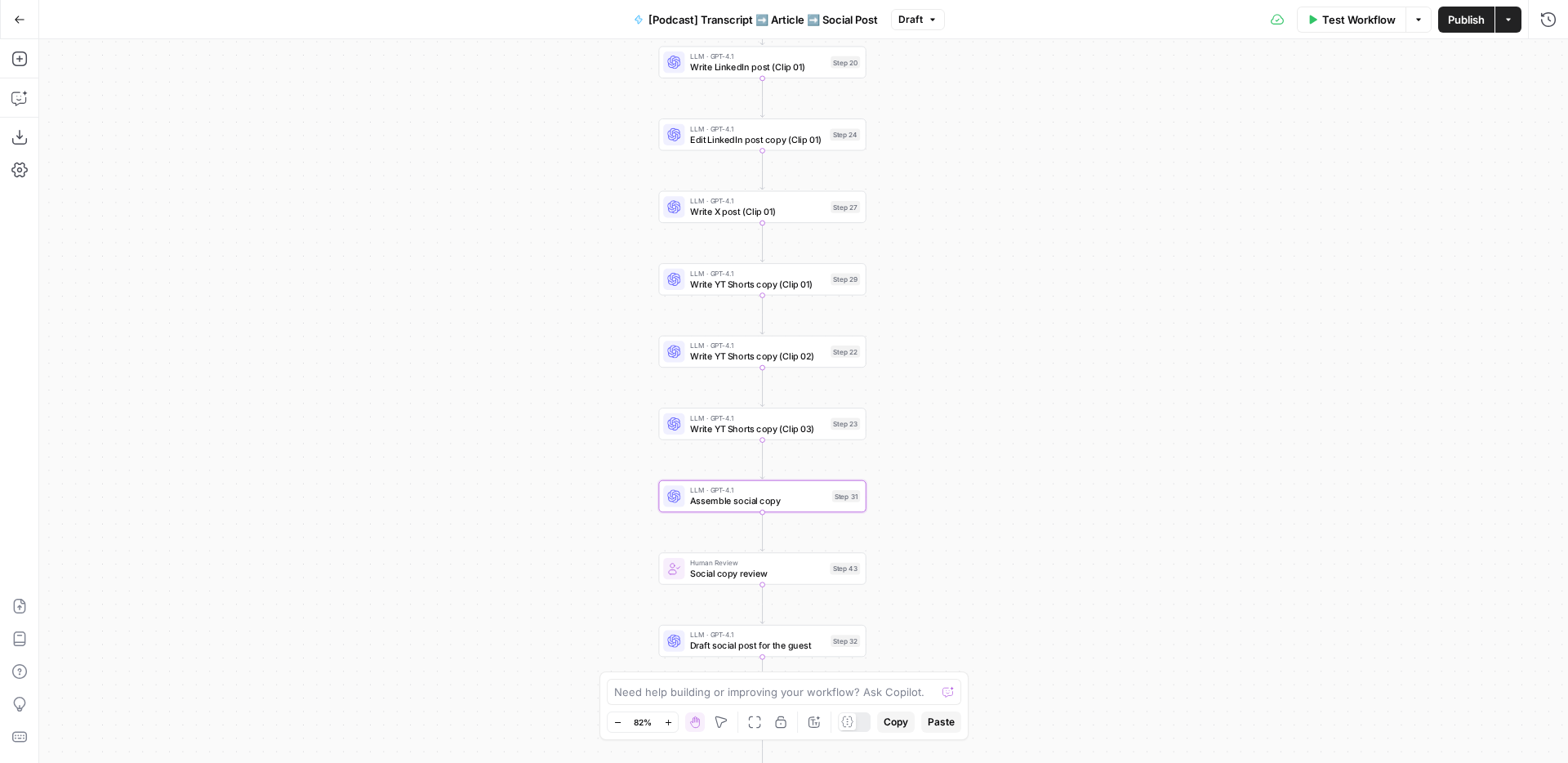
click at [27, 19] on button "Go Back" at bounding box center [20, 20] width 29 height 29
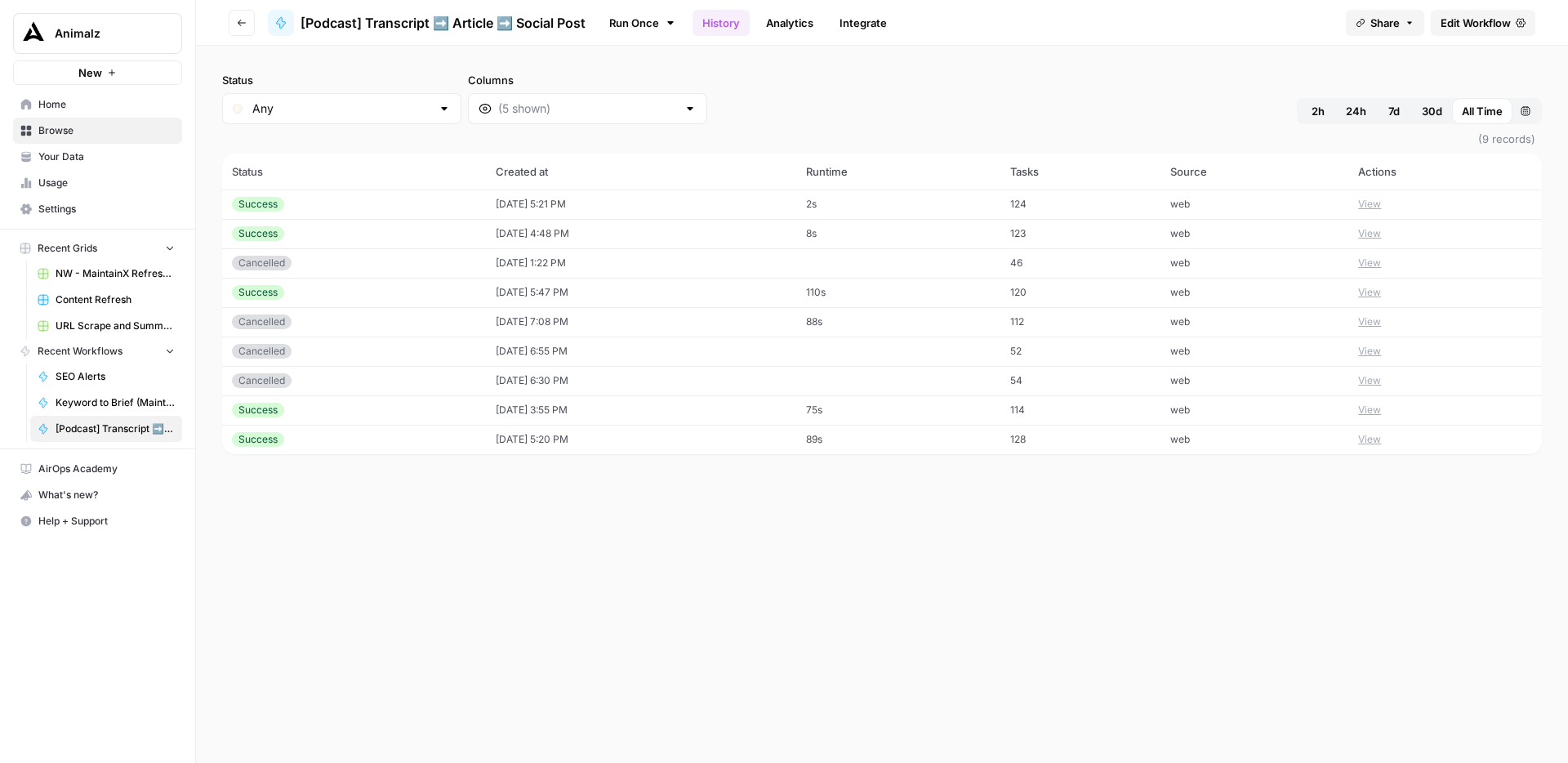
click at [1380, 200] on button "View" at bounding box center [1369, 204] width 23 height 15
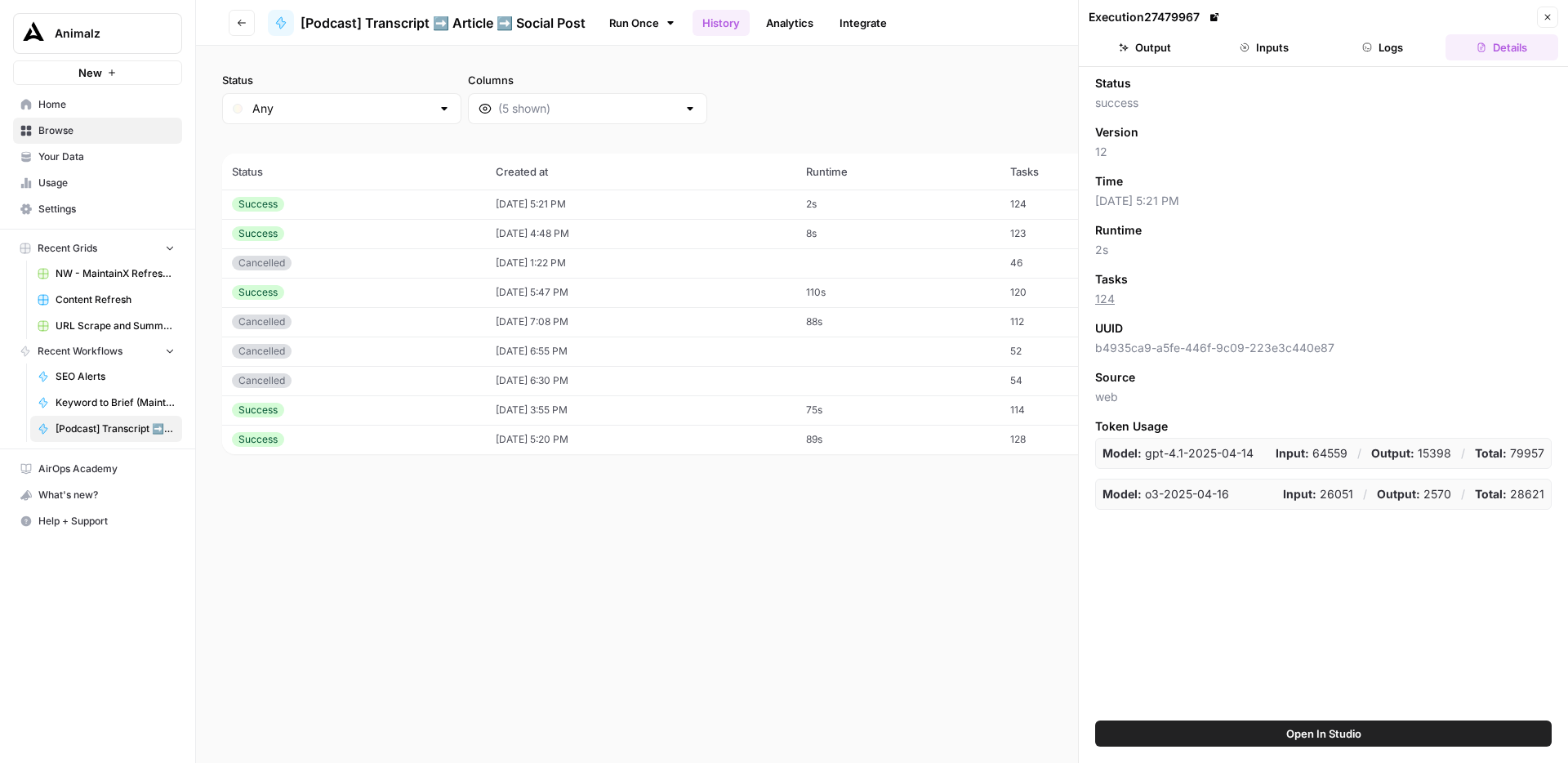
click at [1403, 44] on button "Logs" at bounding box center [1384, 47] width 113 height 26
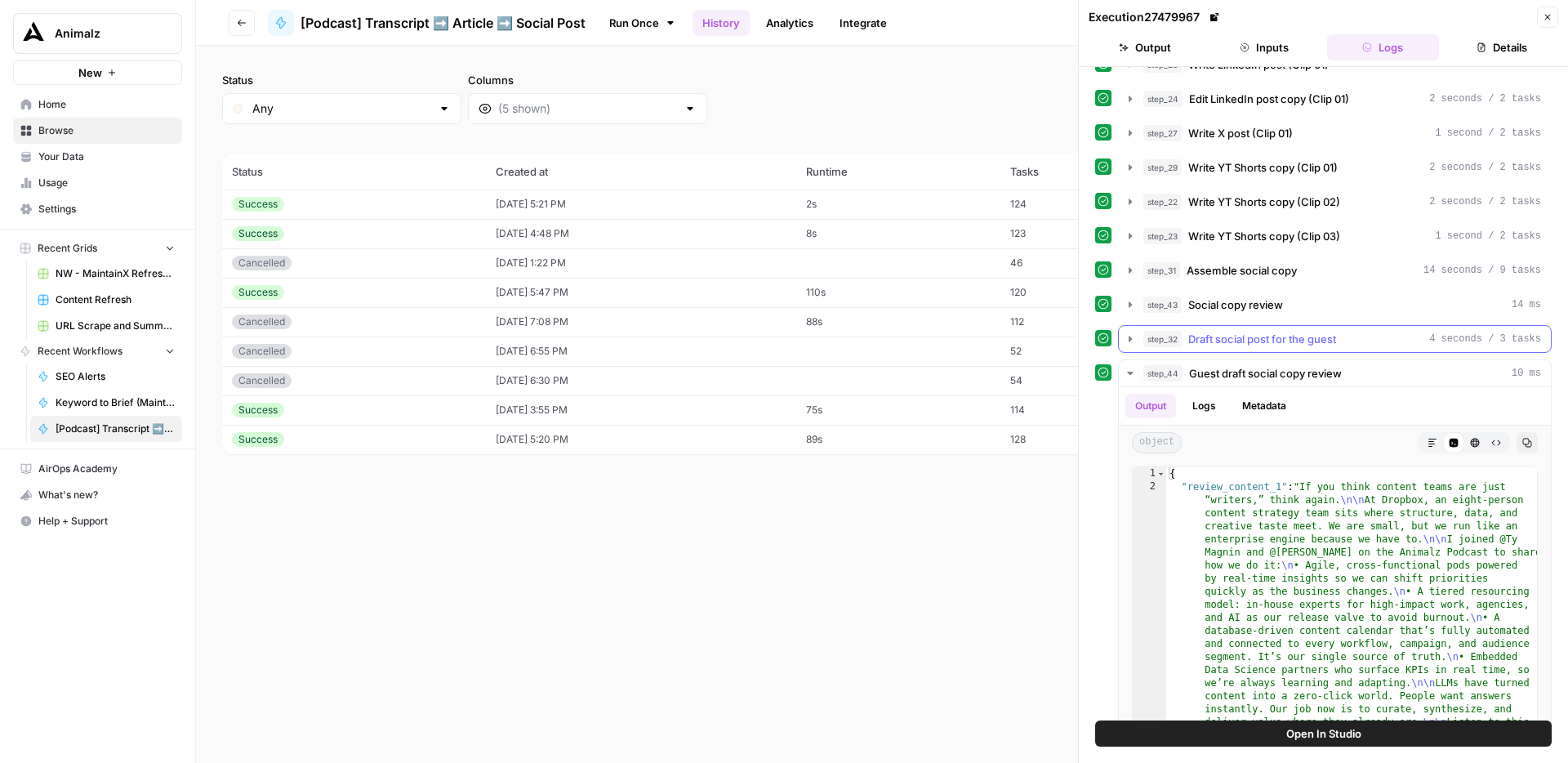
scroll to position [819, 0]
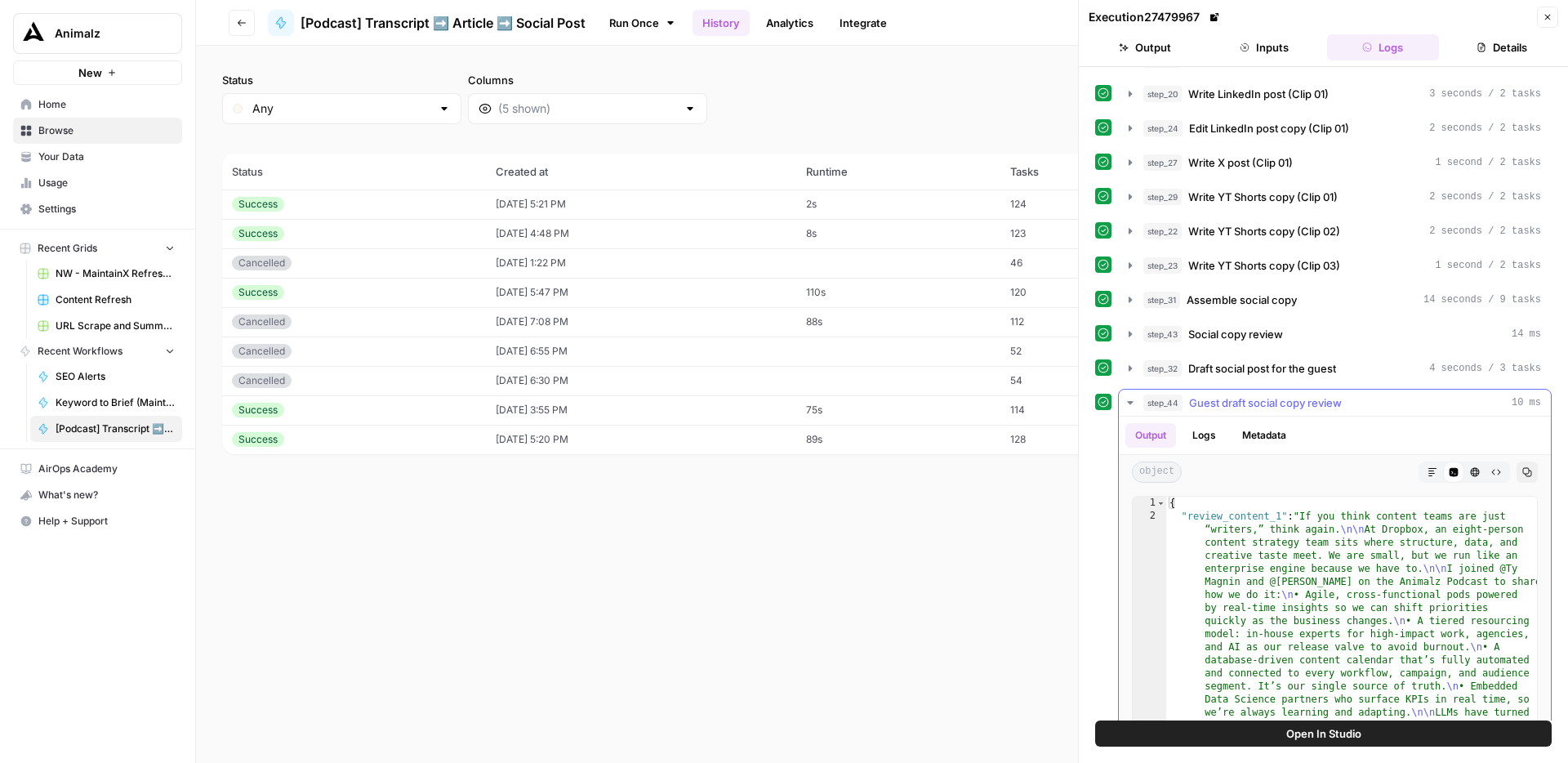
click at [1342, 400] on span "Guest draft social copy review" at bounding box center [1266, 402] width 153 height 16
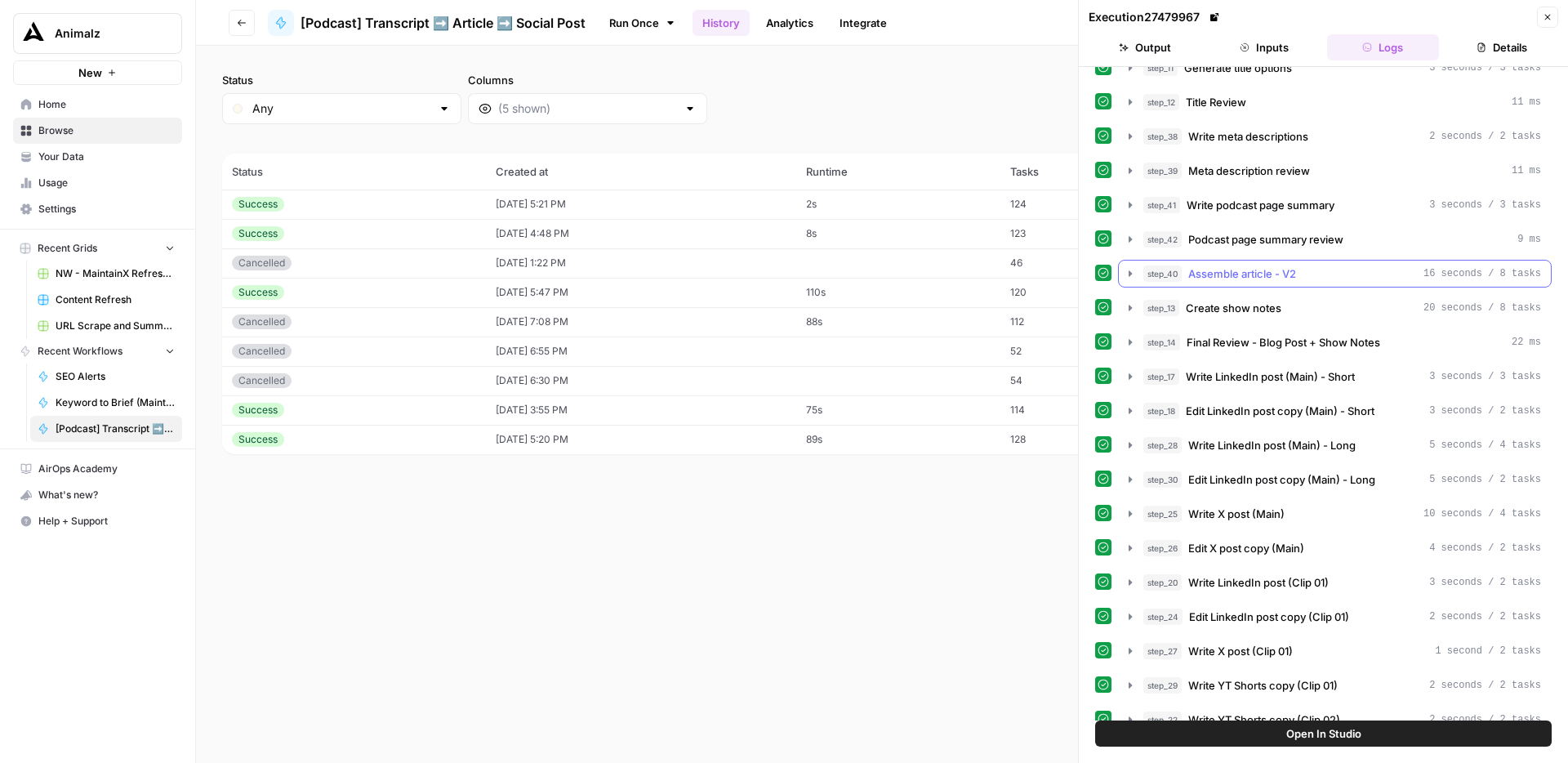
scroll to position [332, 0]
click at [1353, 340] on span "Final Review - Blog Post + Show Notes" at bounding box center [1284, 340] width 194 height 16
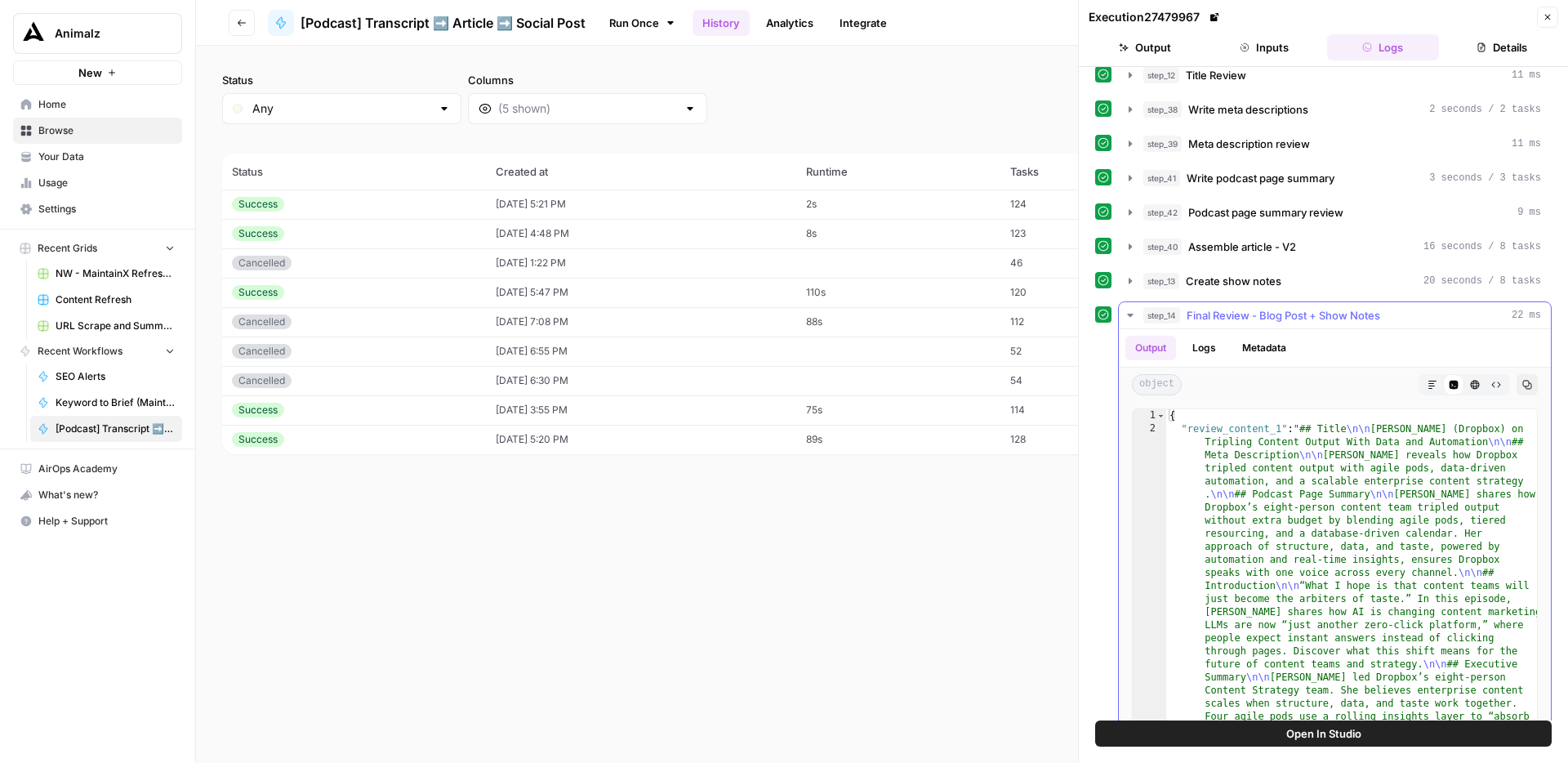
scroll to position [376, 0]
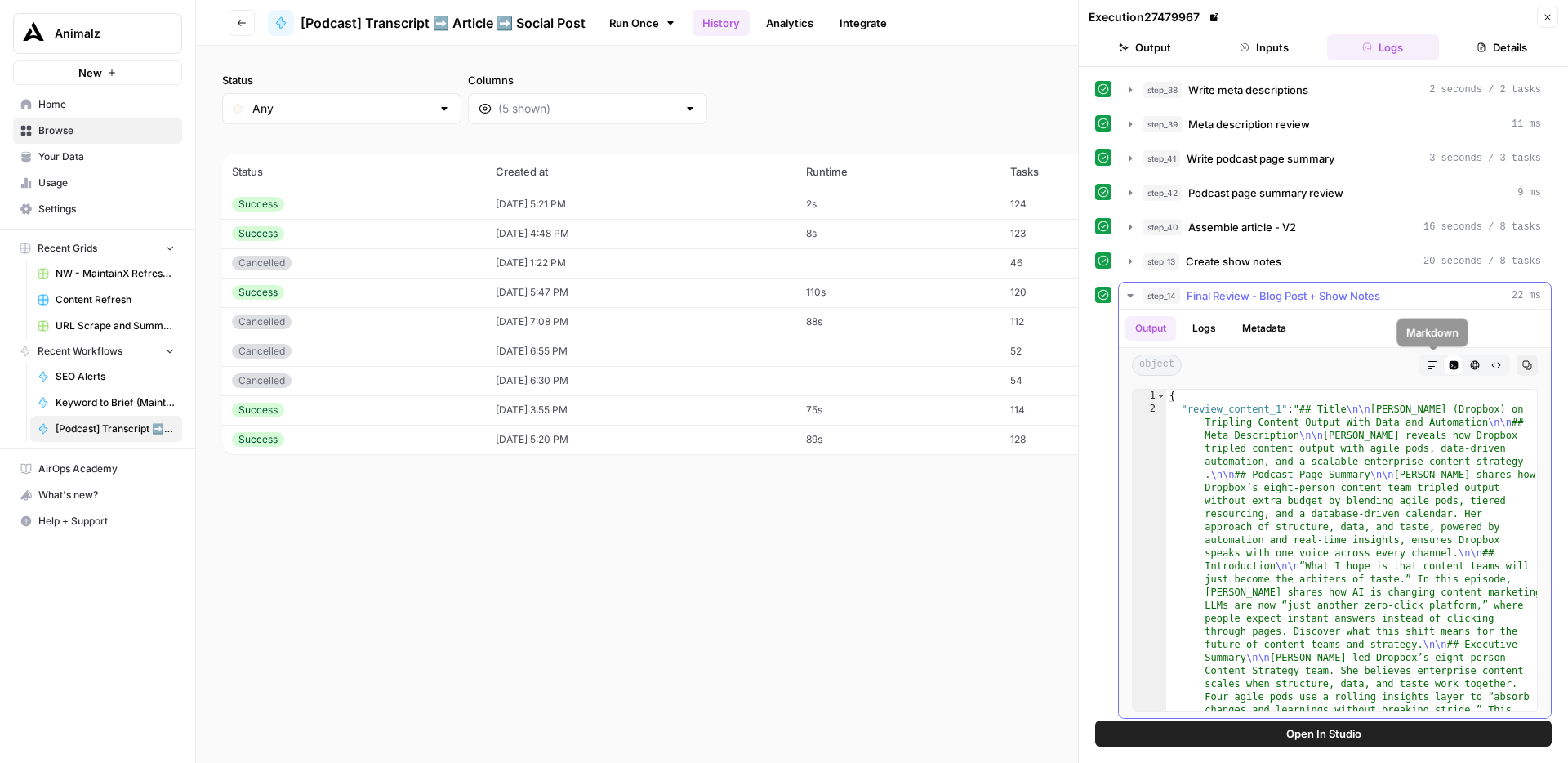
click at [1430, 365] on icon "button" at bounding box center [1432, 364] width 9 height 9
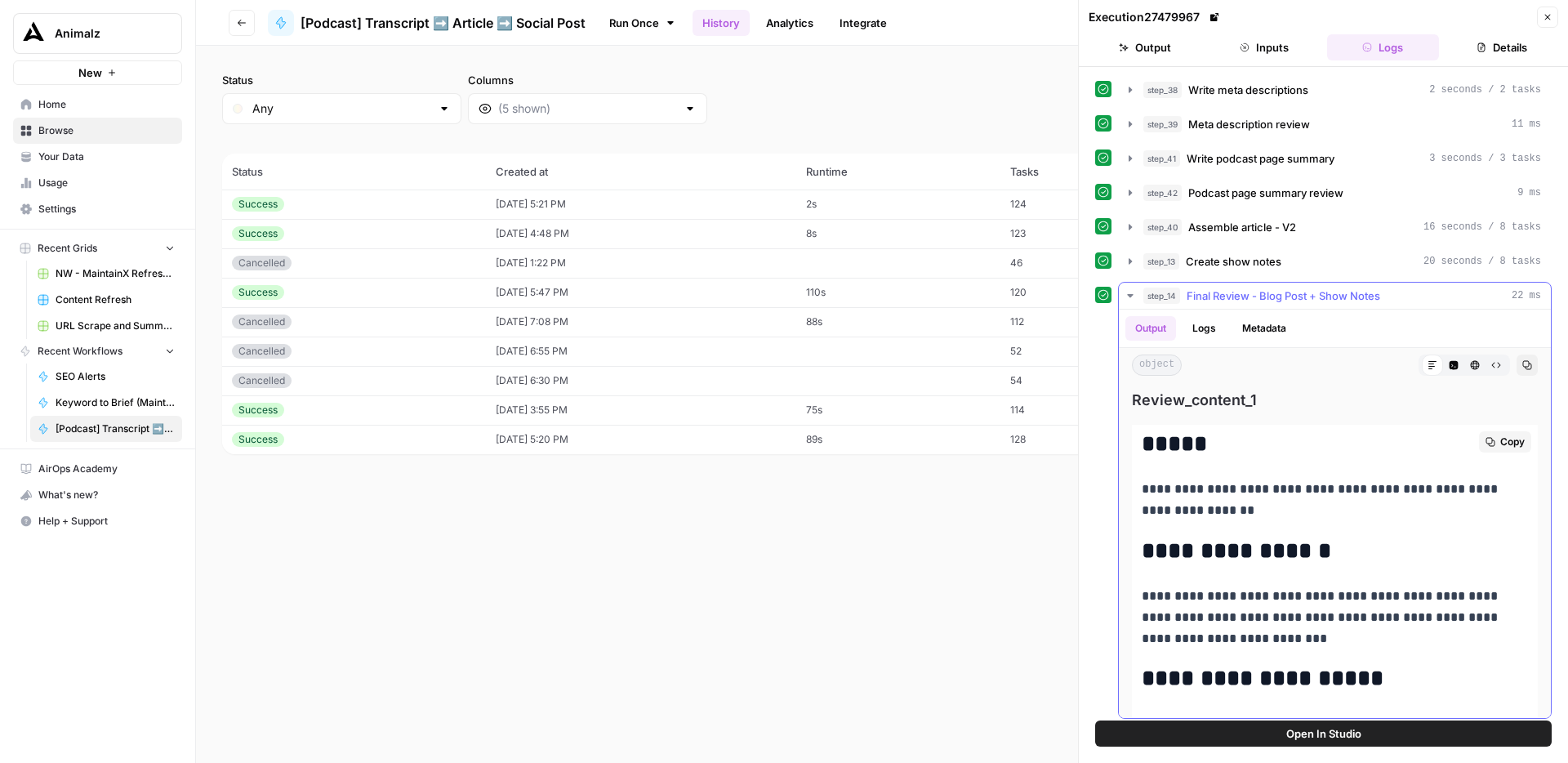
scroll to position [24, 0]
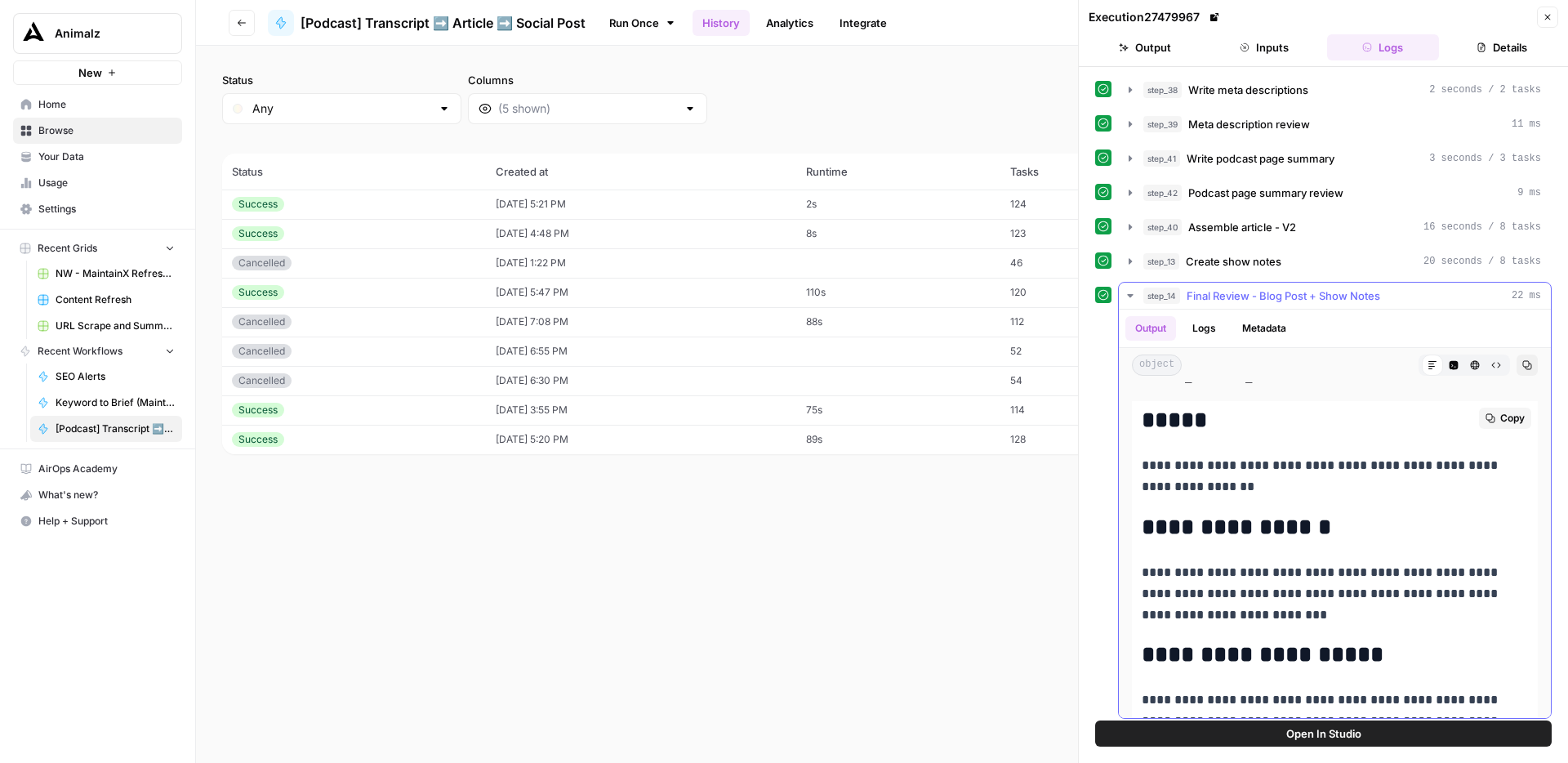
click at [1180, 462] on p "**********" at bounding box center [1334, 477] width 386 height 43
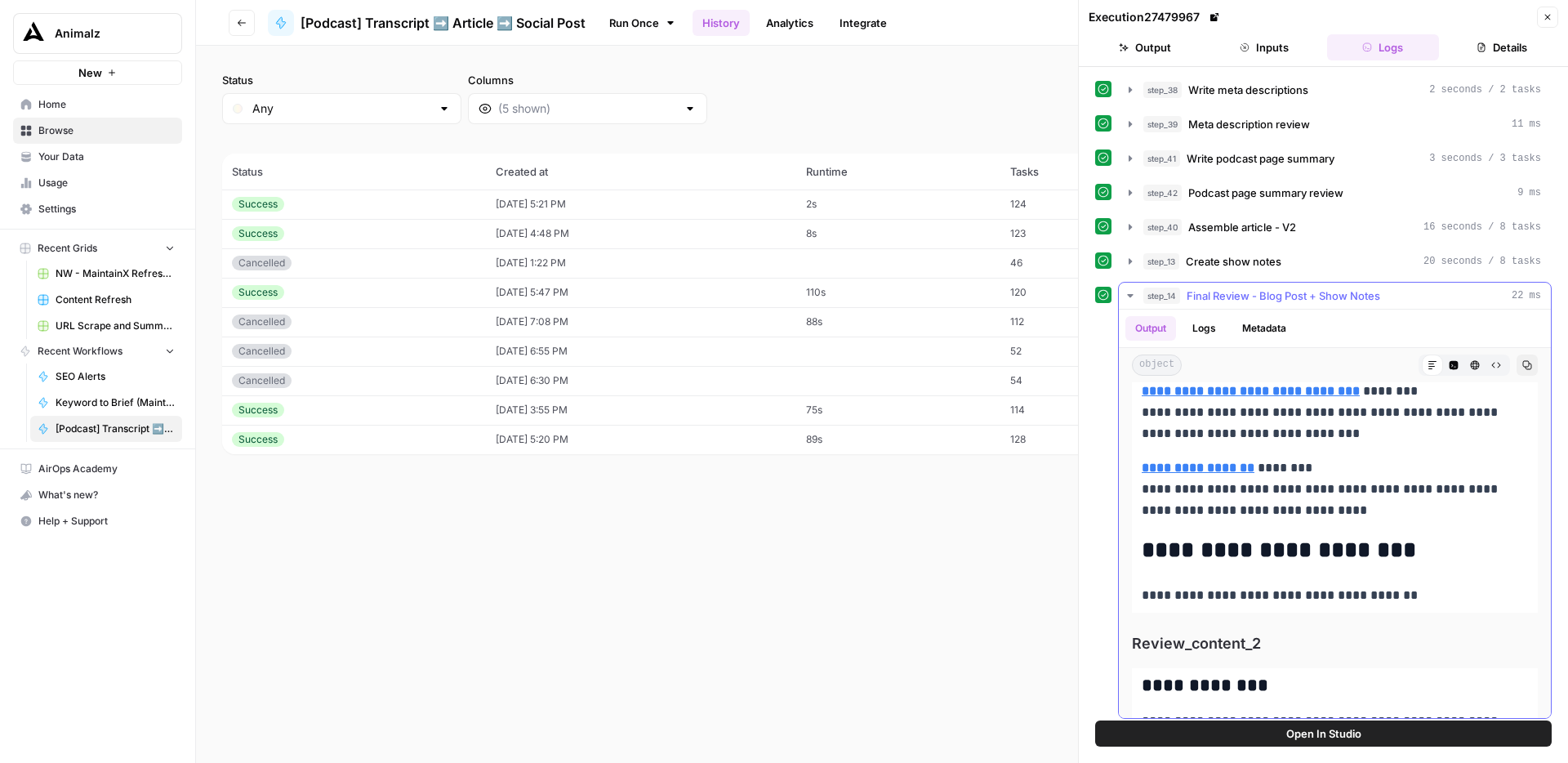
scroll to position [4904, 0]
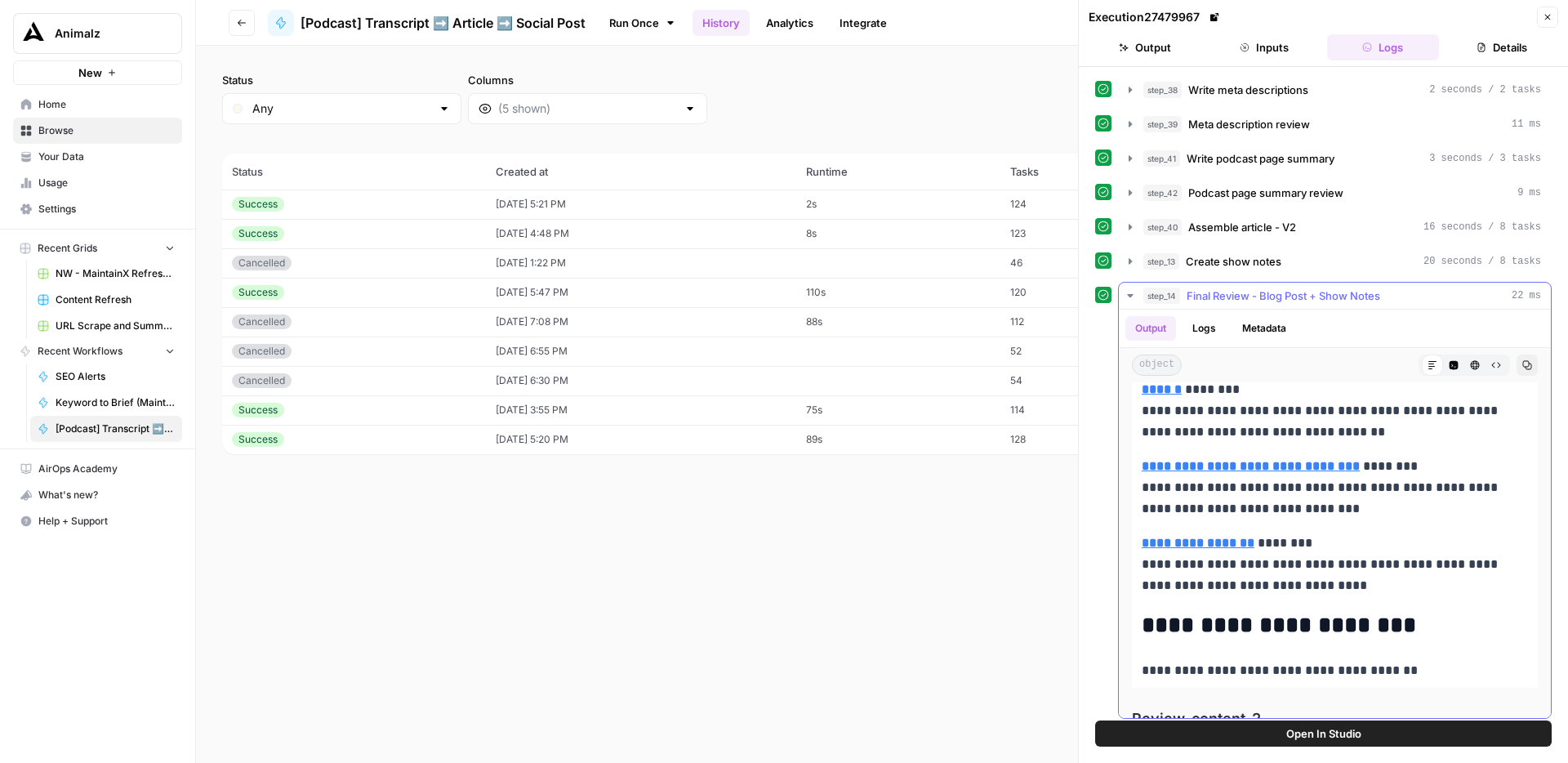
drag, startPoint x: 1146, startPoint y: 439, endPoint x: 1477, endPoint y: 666, distance: 401.4
copy div "**********"
